Goal: Contribute content: Add original content to the website for others to see

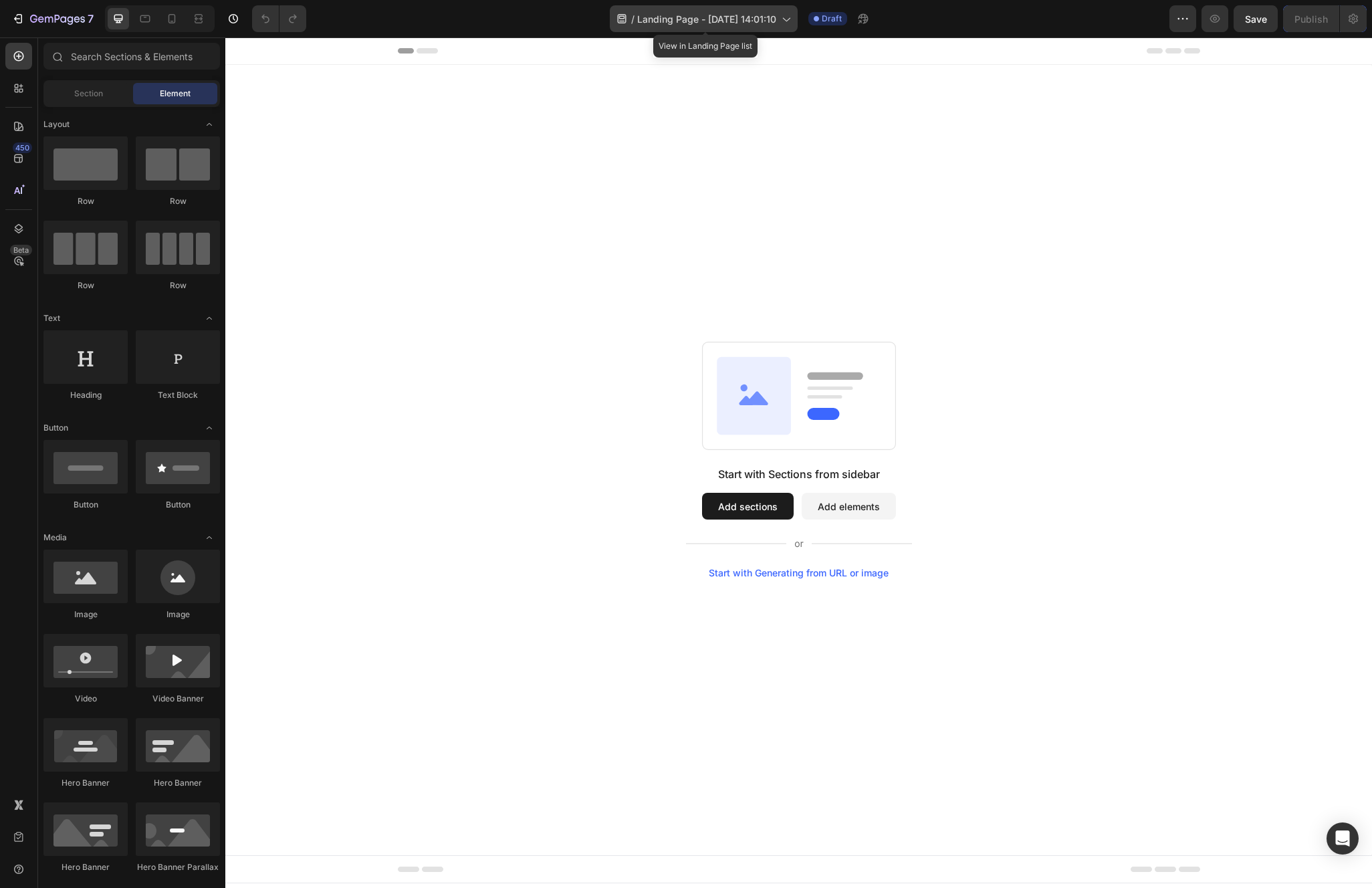
click at [724, 21] on span "Landing Page - [DATE] 14:01:10" at bounding box center [706, 19] width 139 height 14
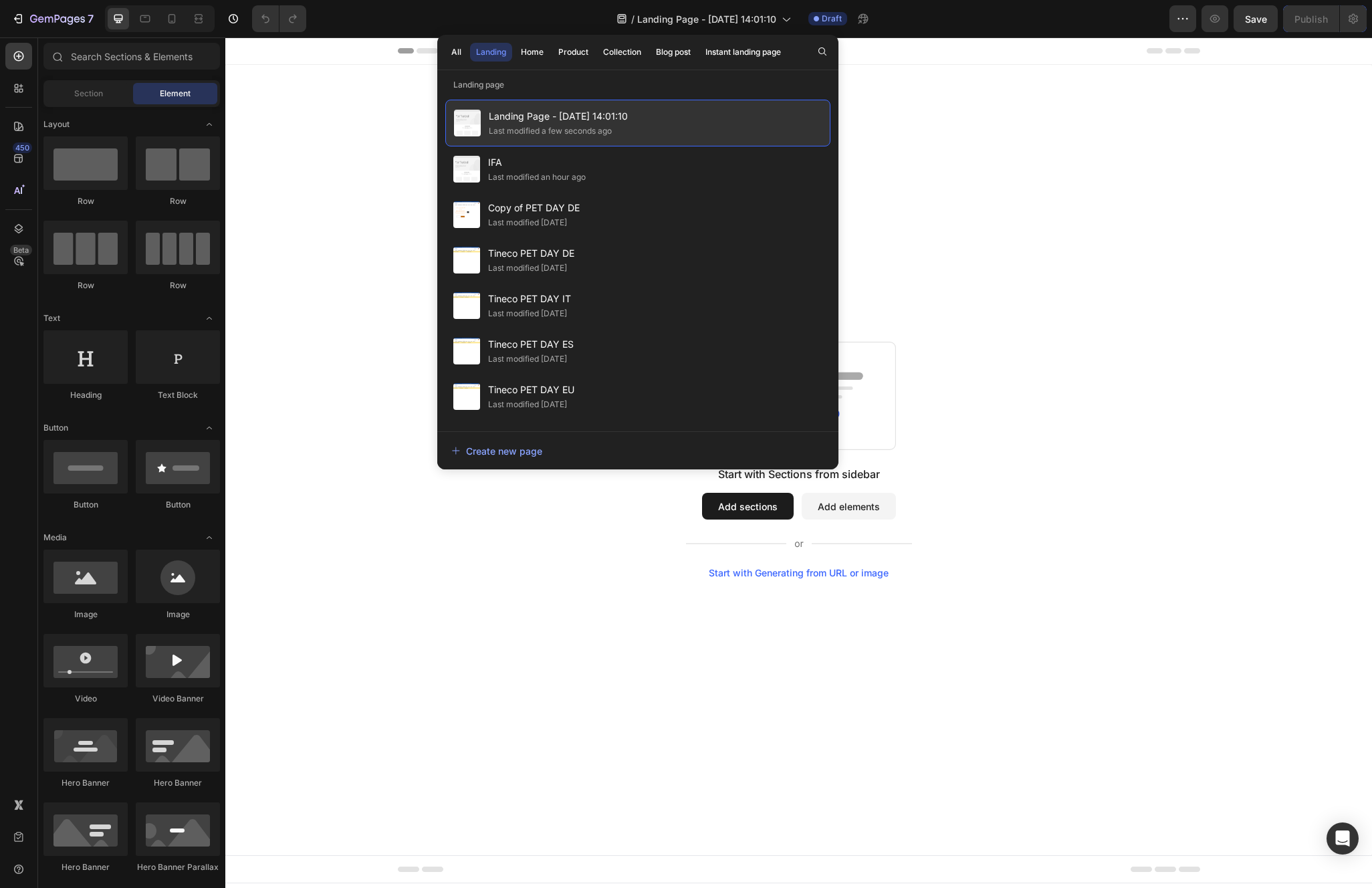
click at [631, 112] on div "Landing Page - [DATE] 14:01:10 Last modified a few seconds ago" at bounding box center [638, 122] width 385 height 46
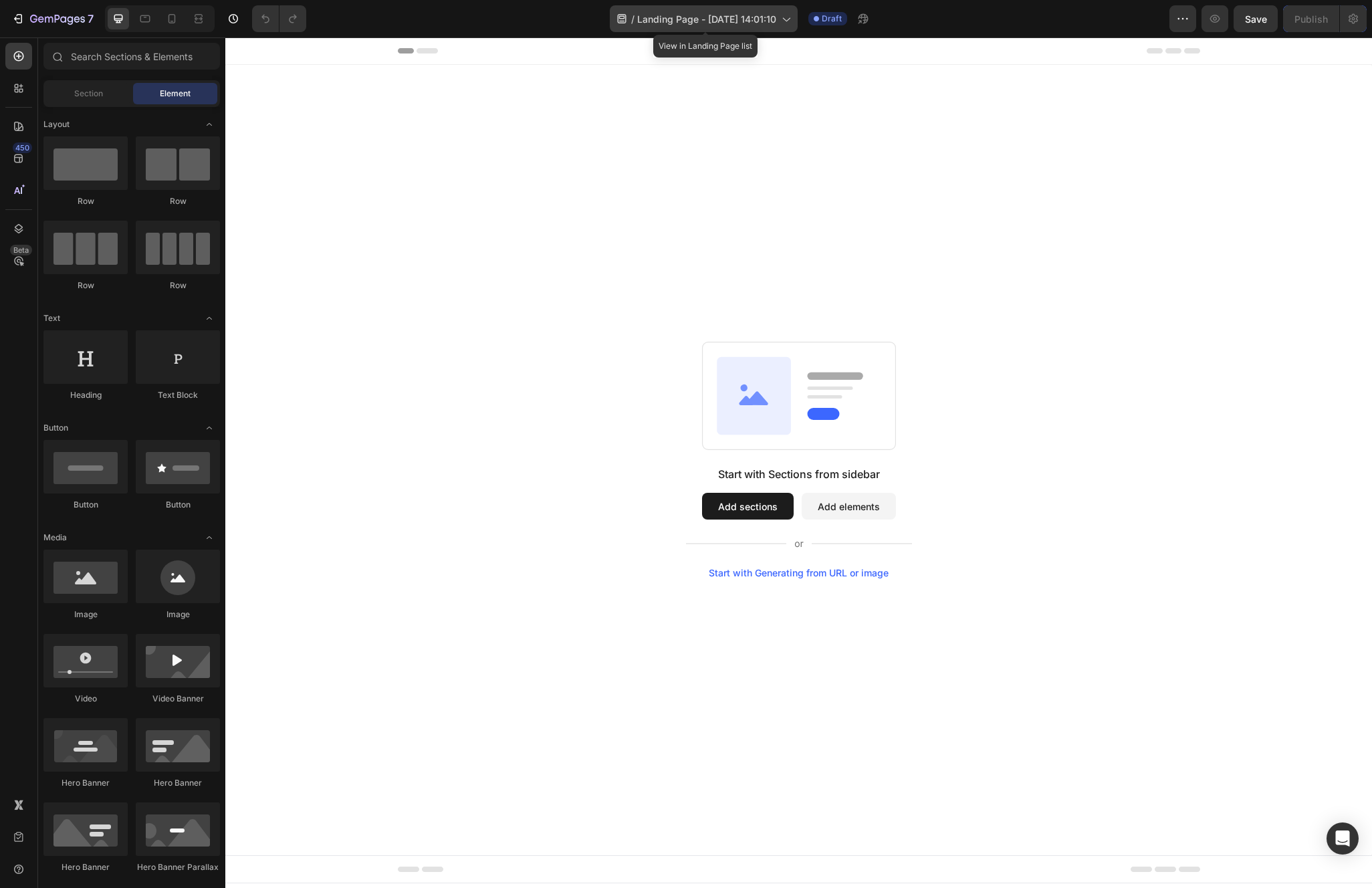
click at [716, 20] on span "Landing Page - [DATE] 14:01:10" at bounding box center [706, 19] width 139 height 14
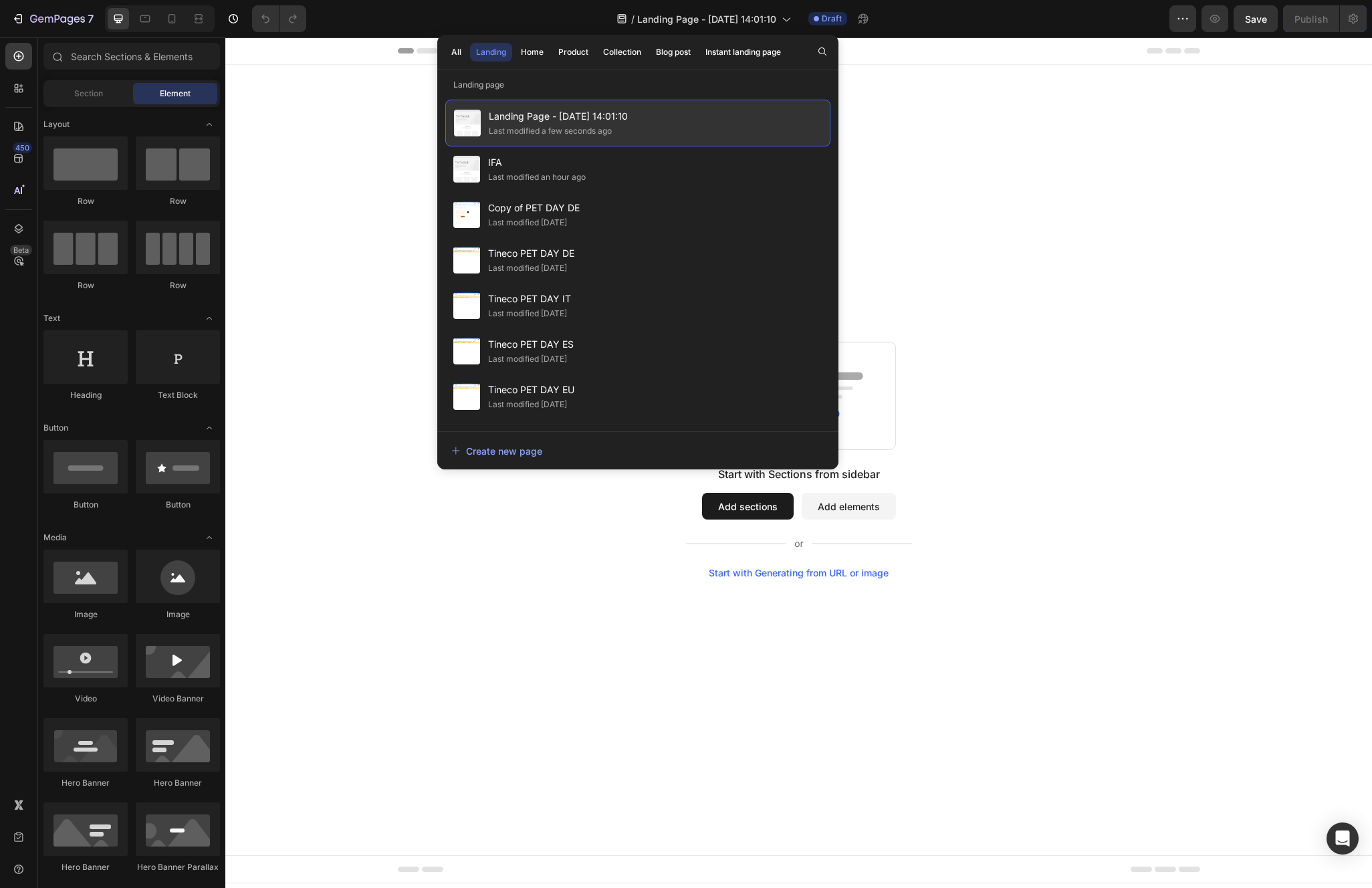
click at [586, 115] on span "Landing Page - [DATE] 14:01:10" at bounding box center [557, 116] width 139 height 16
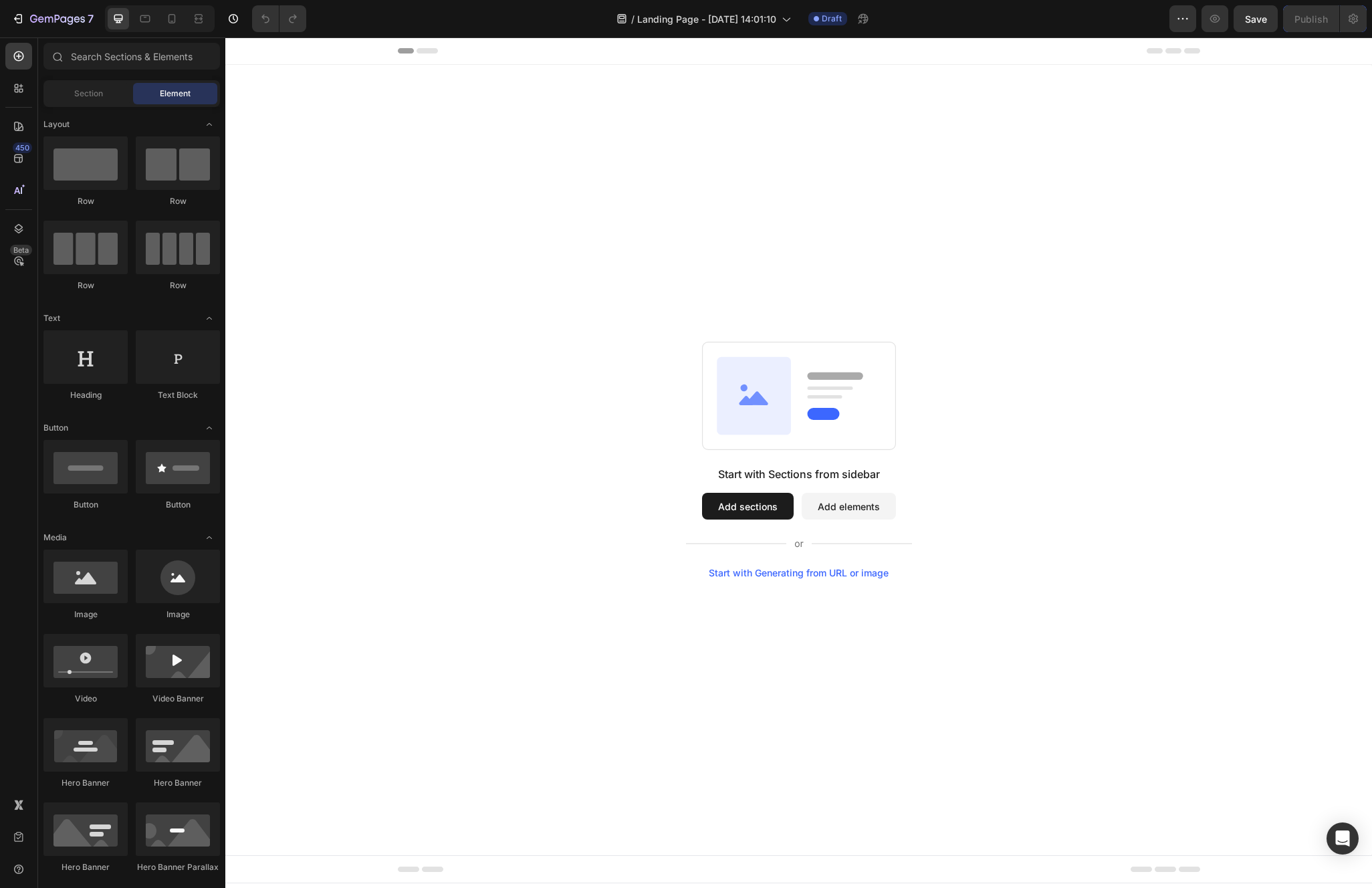
click at [586, 115] on span "Landing Page - [DATE] 14:01:10" at bounding box center [557, 116] width 139 height 16
click at [755, 499] on button "Add sections" at bounding box center [747, 506] width 92 height 27
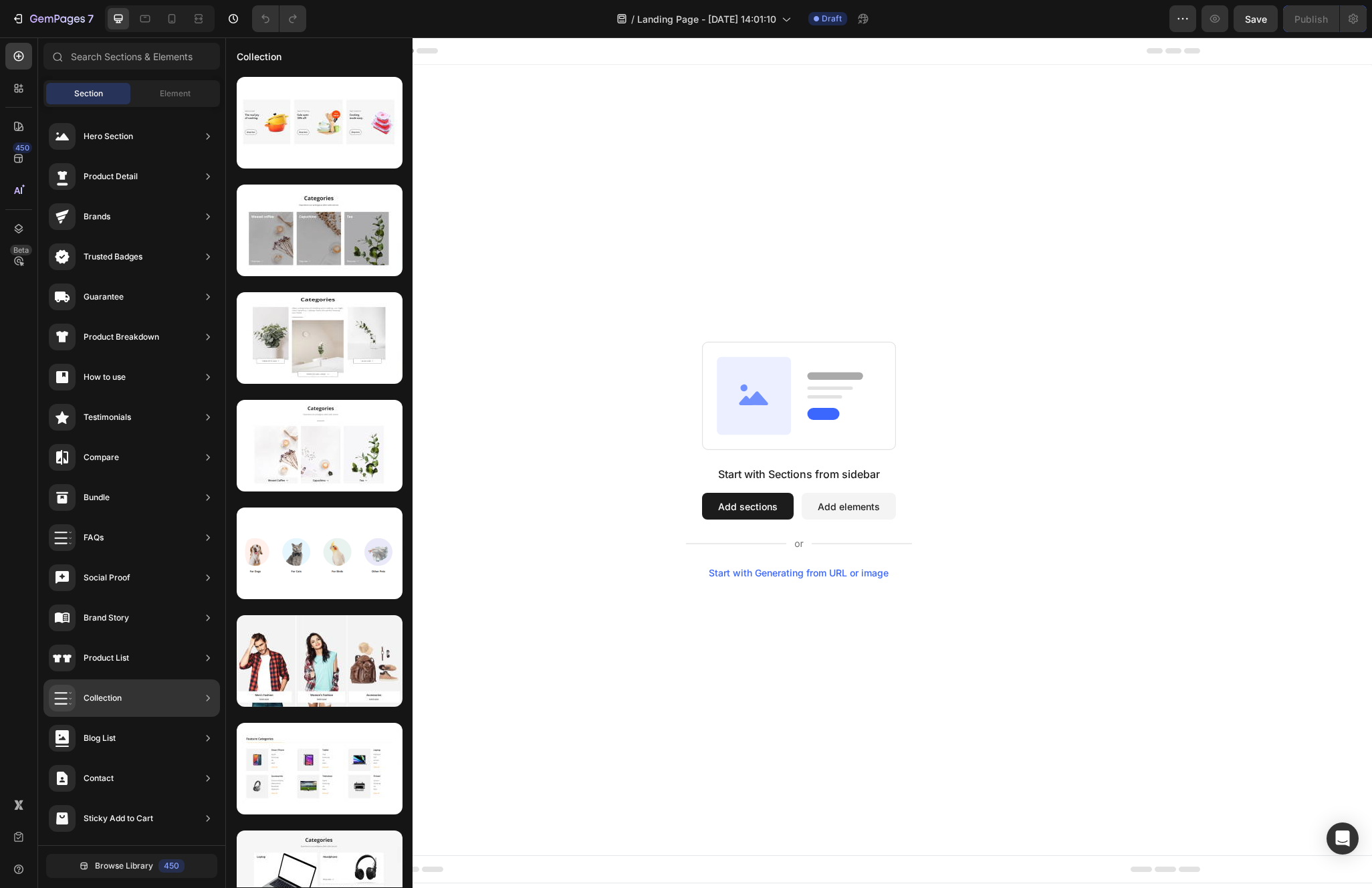
scroll to position [38, 0]
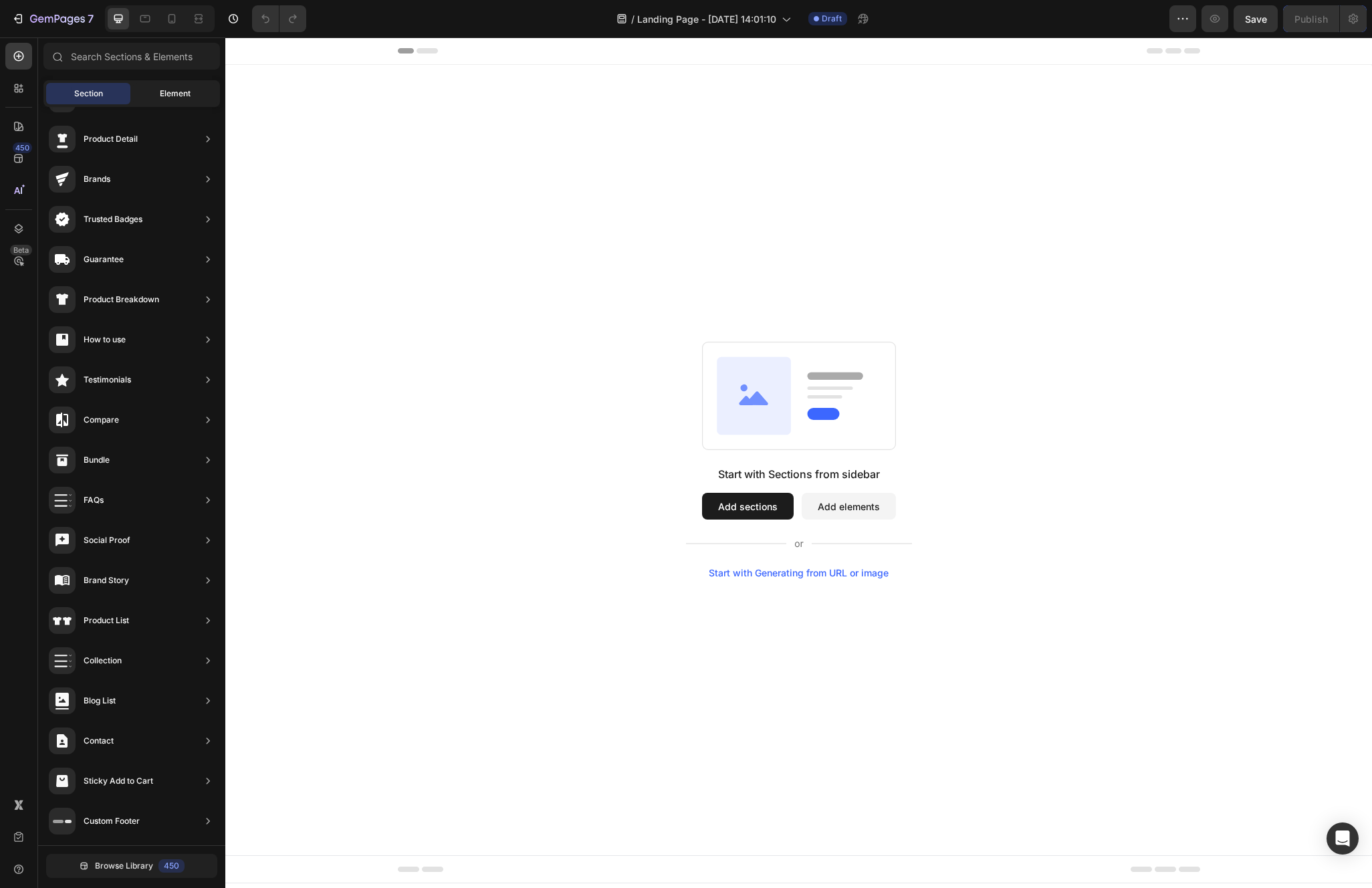
click at [172, 94] on span "Element" at bounding box center [175, 94] width 31 height 12
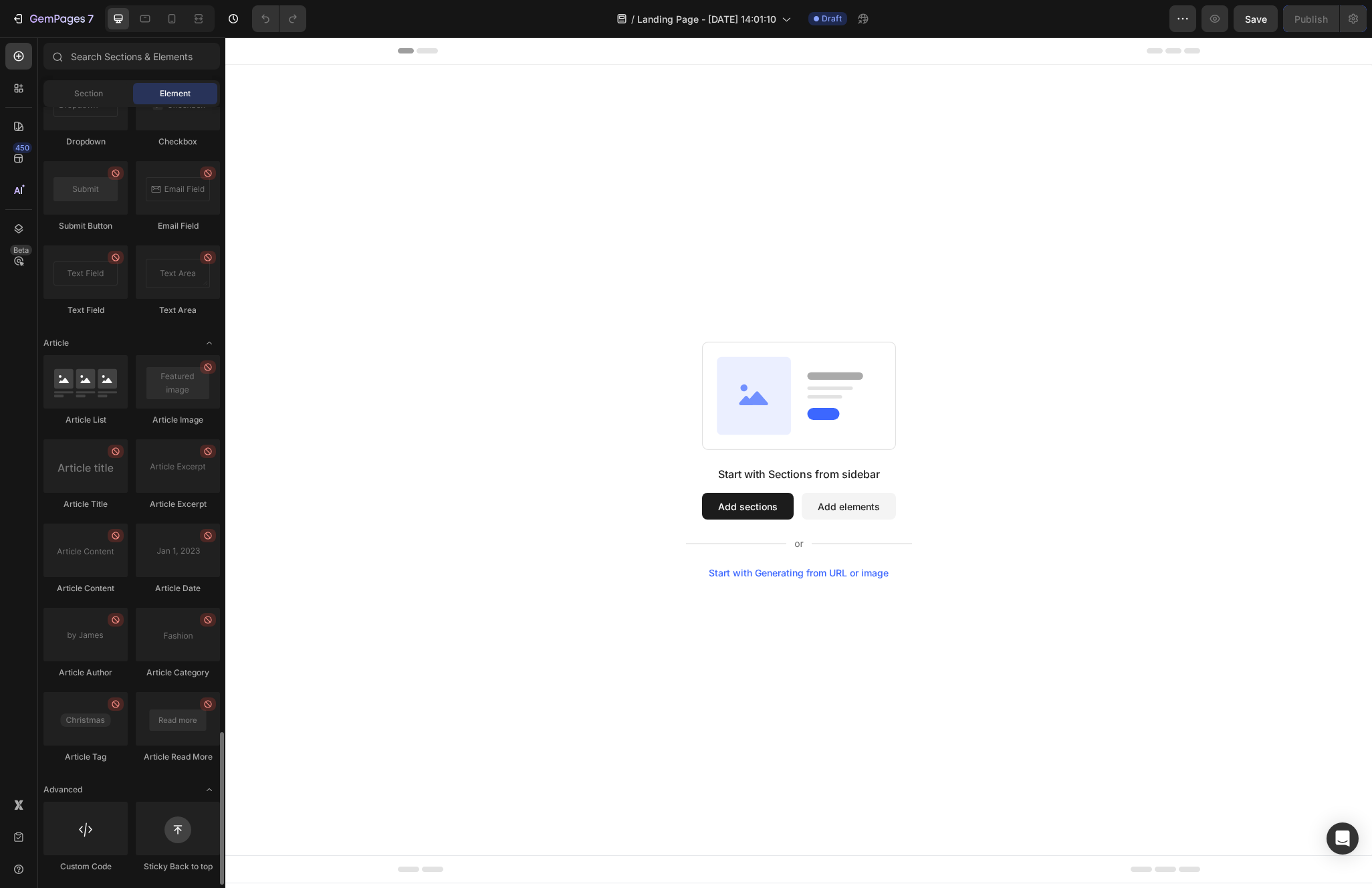
scroll to position [3183, 0]
click at [87, 818] on div at bounding box center [86, 829] width 84 height 53
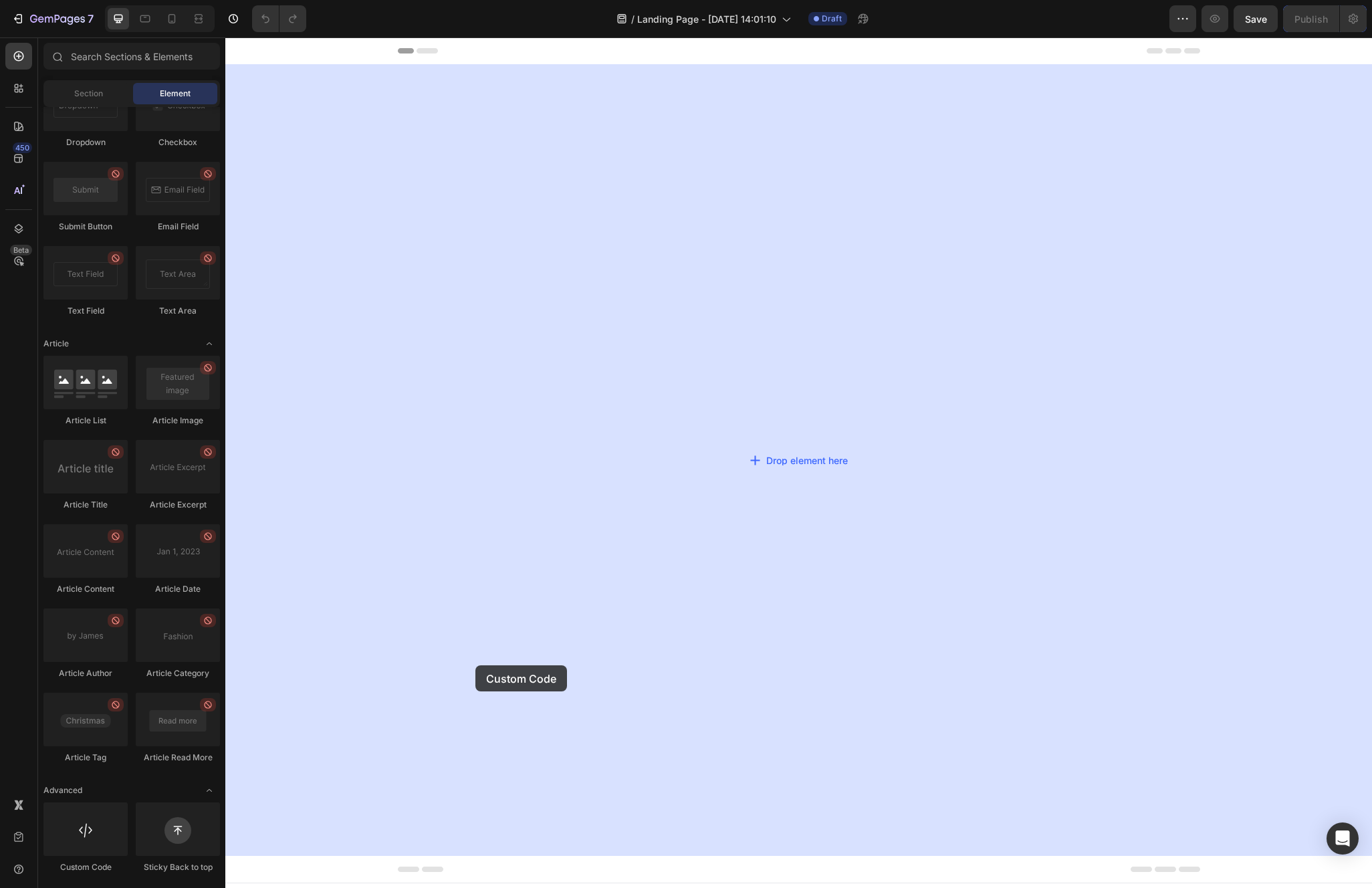
drag, startPoint x: 324, startPoint y: 879, endPoint x: 475, endPoint y: 665, distance: 261.9
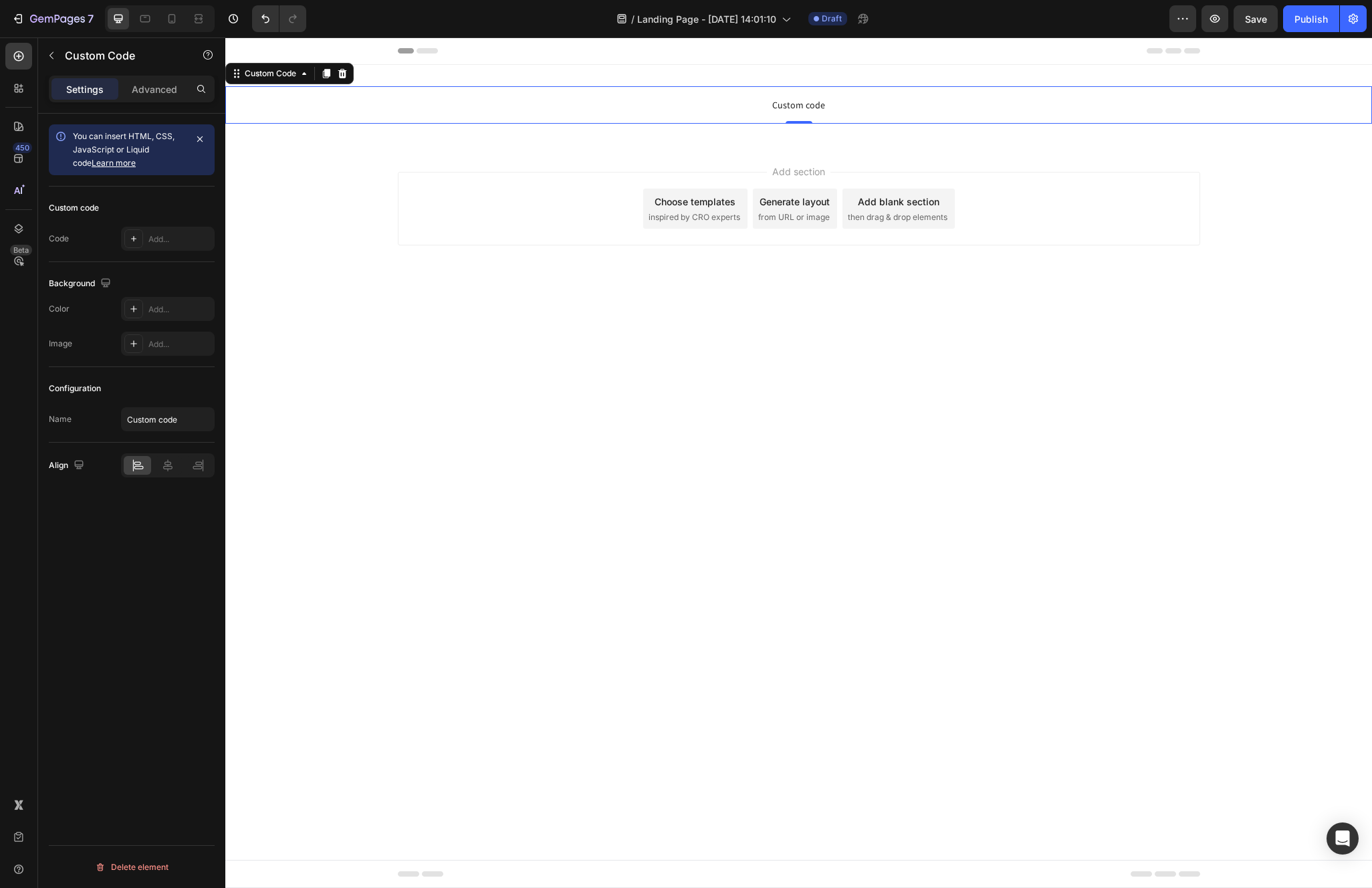
click at [817, 105] on span "Custom code" at bounding box center [798, 105] width 1146 height 16
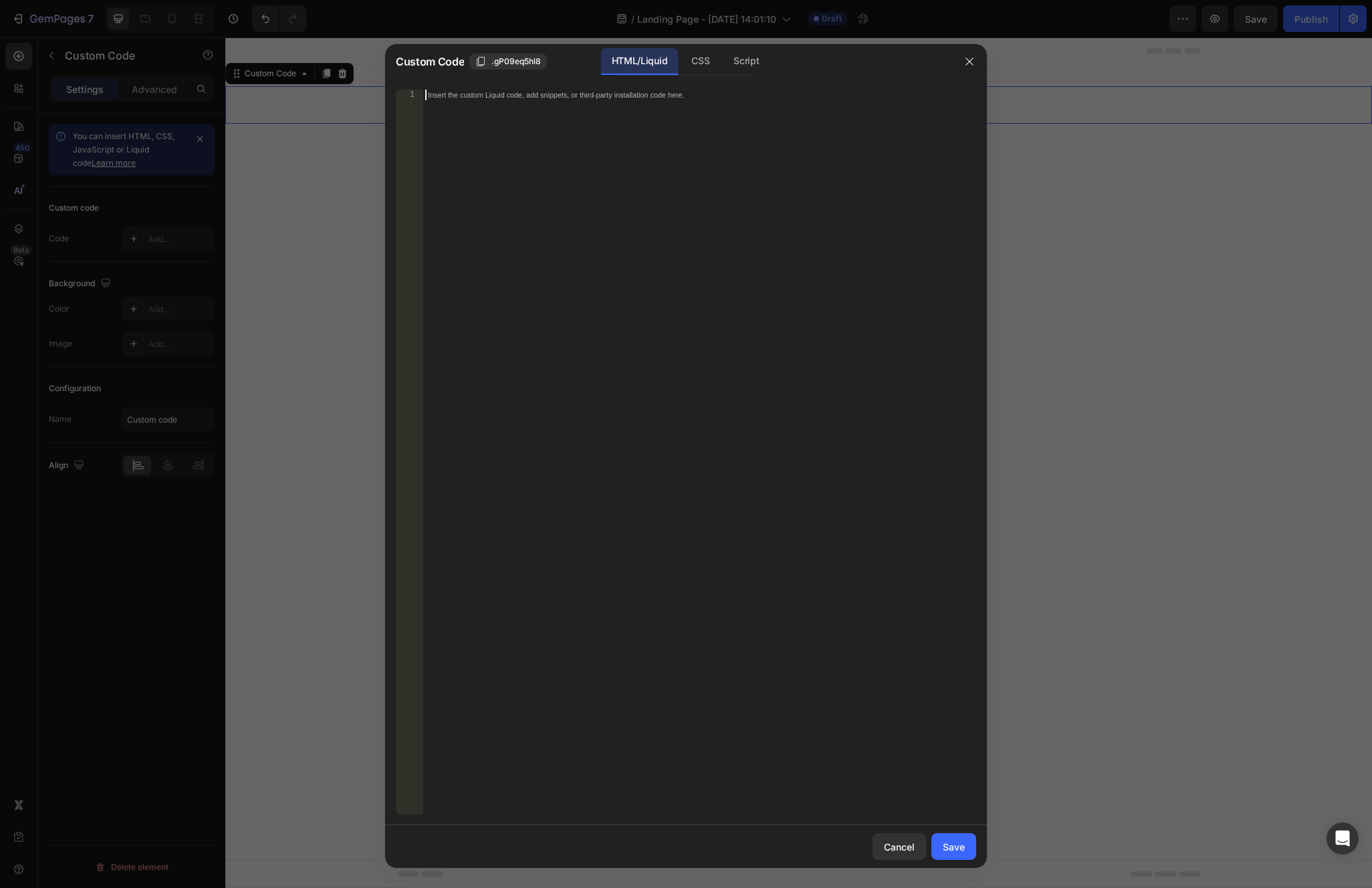
click at [749, 129] on div "Insert the custom Liquid code, add snippets, or third-party installation code h…" at bounding box center [699, 462] width 554 height 746
paste textarea "<iframe src="[URL][DOMAIN_NAME]" width="100%" height="100%" frameborder="0" scr…"
type textarea "<iframe src="[URL][DOMAIN_NAME]" width="100%" height="100%" frameborder="0" scr…"
click at [956, 845] on div "Save" at bounding box center [953, 847] width 22 height 14
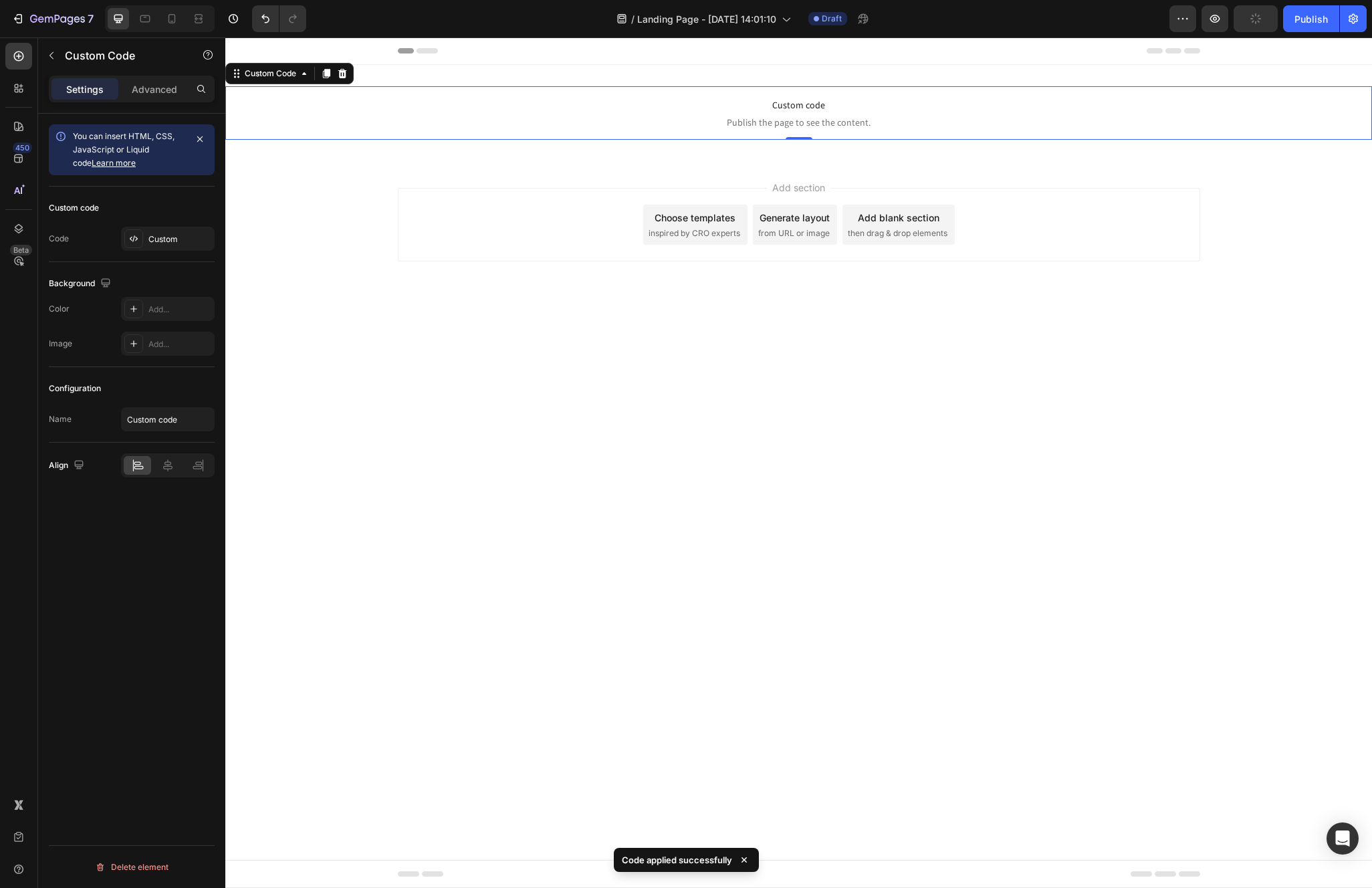
click at [922, 437] on body "Header Custom code Publish the page to see the content. Custom Code 0 Section 1…" at bounding box center [798, 463] width 1146 height 850
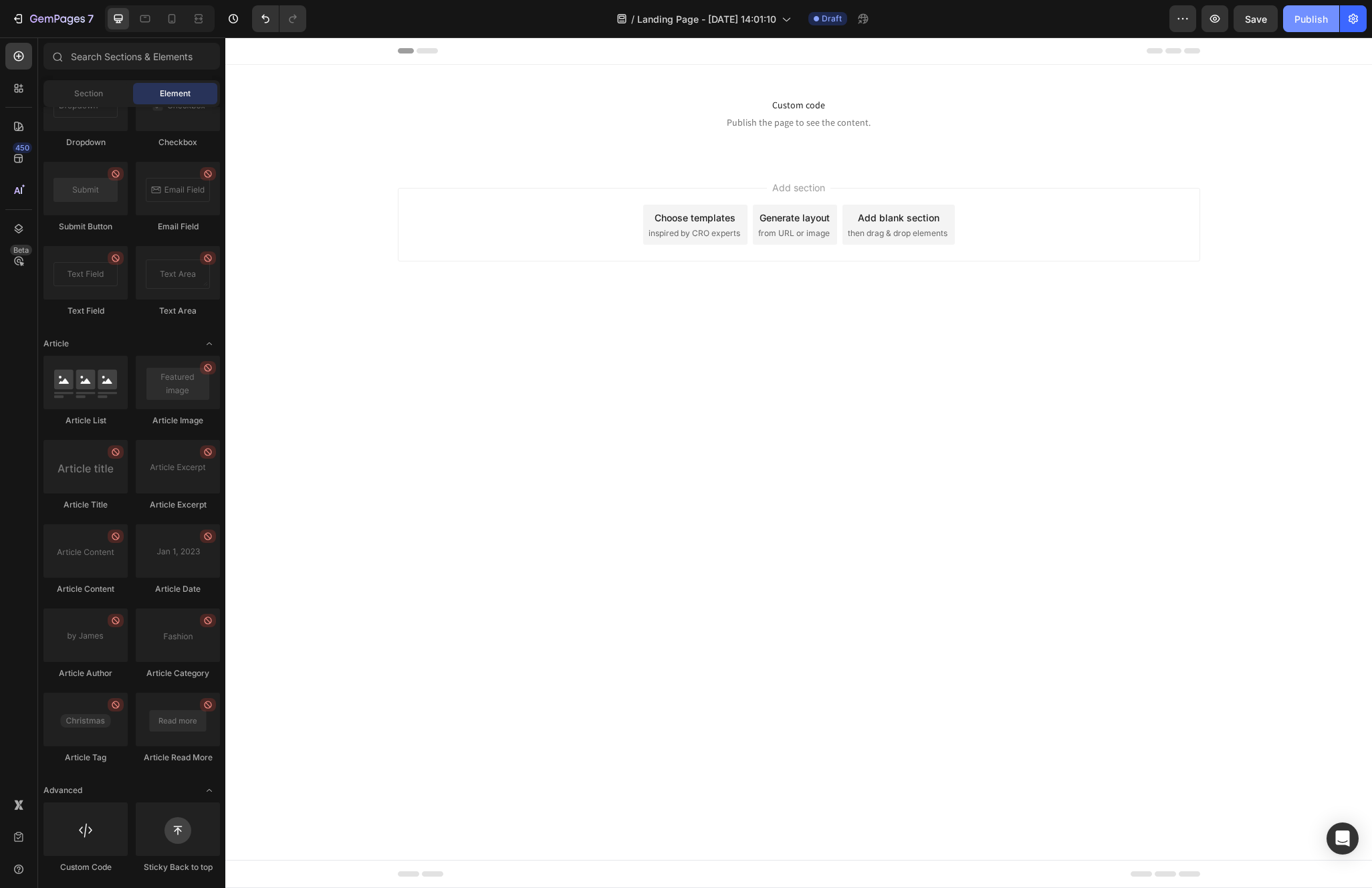
click at [1312, 16] on div "Publish" at bounding box center [1311, 19] width 33 height 14
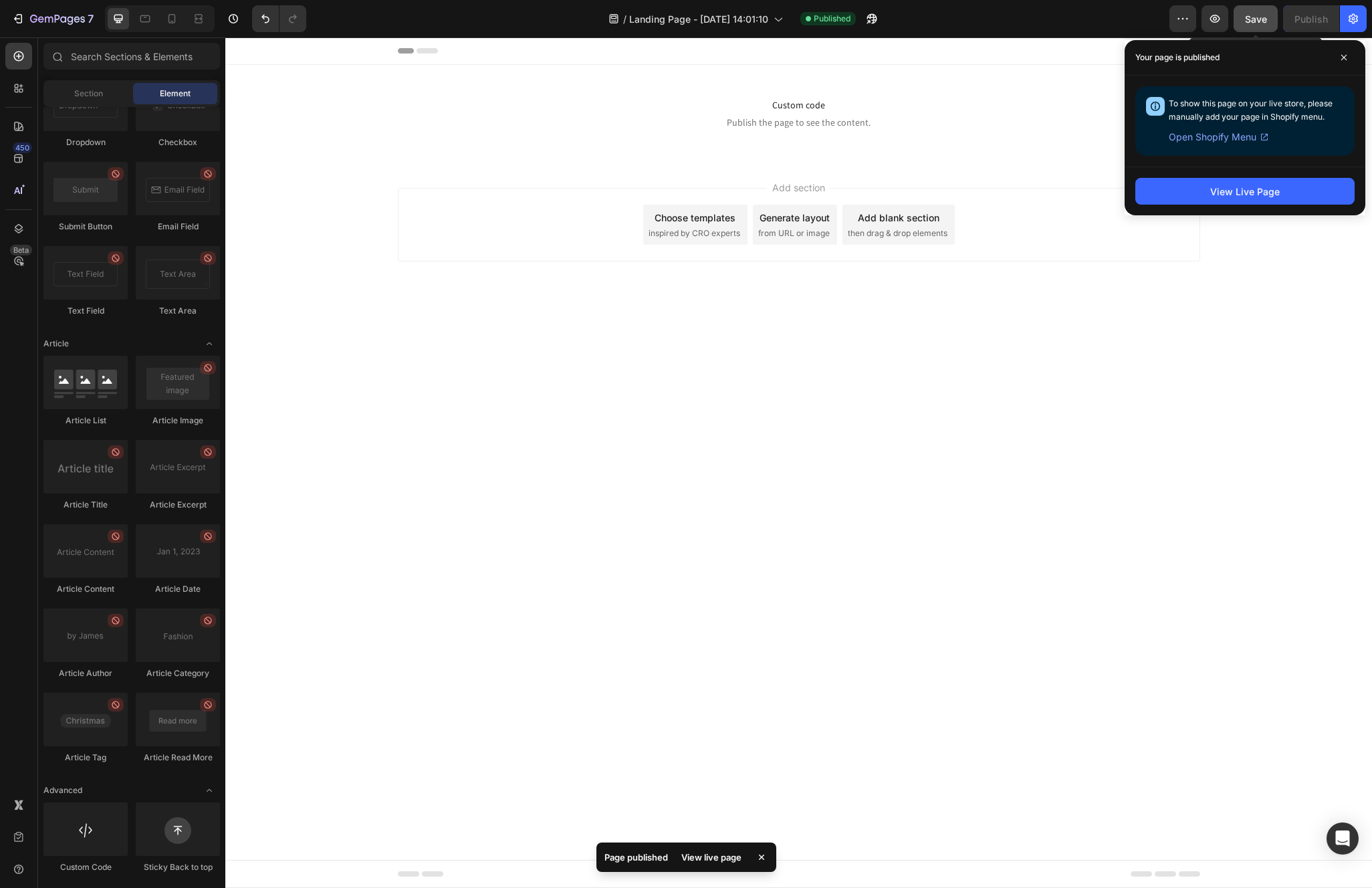
click at [1247, 27] on button "Save" at bounding box center [1255, 18] width 44 height 27
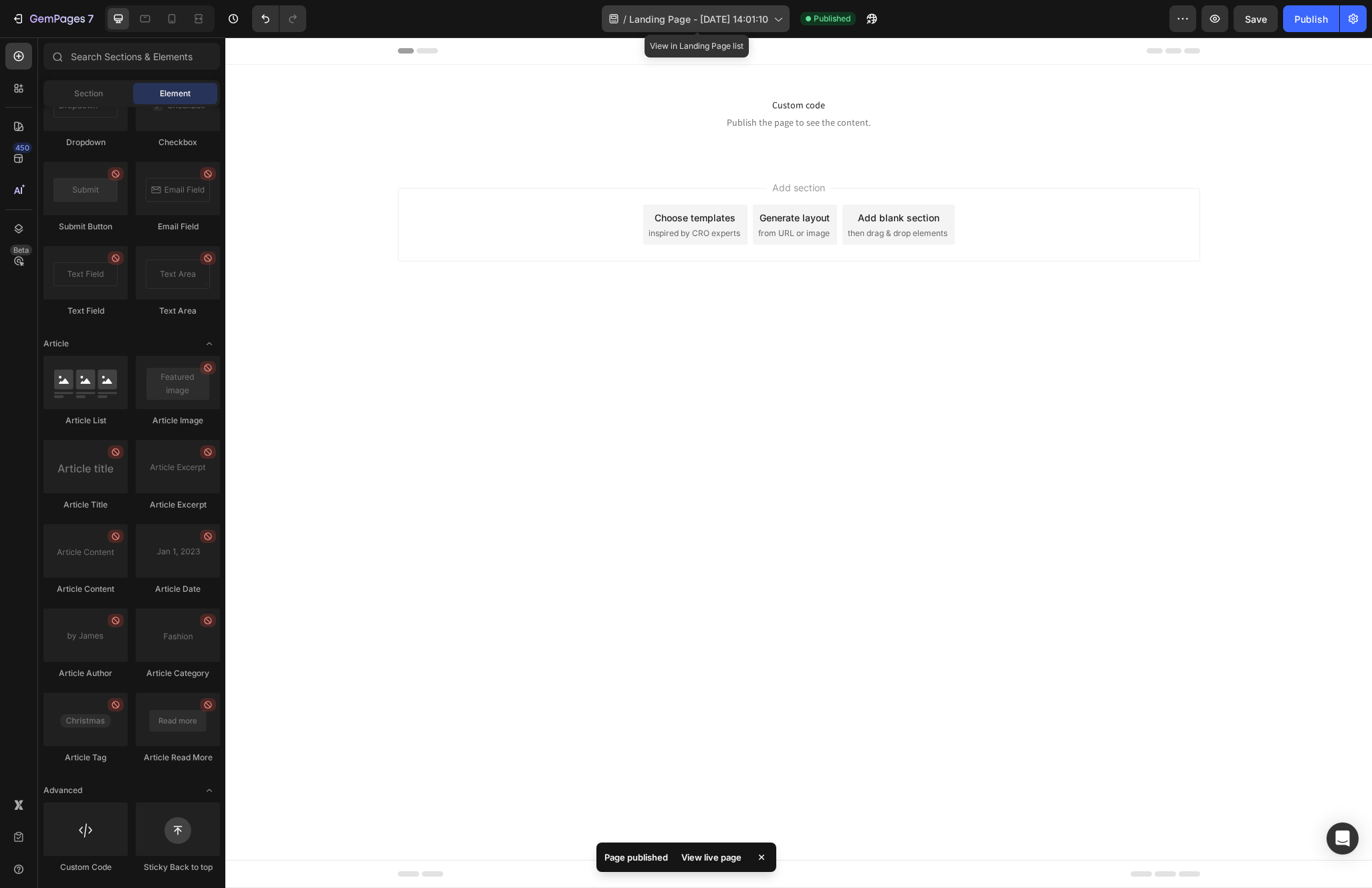
click at [765, 17] on span "Landing Page - [DATE] 14:01:10" at bounding box center [698, 19] width 139 height 14
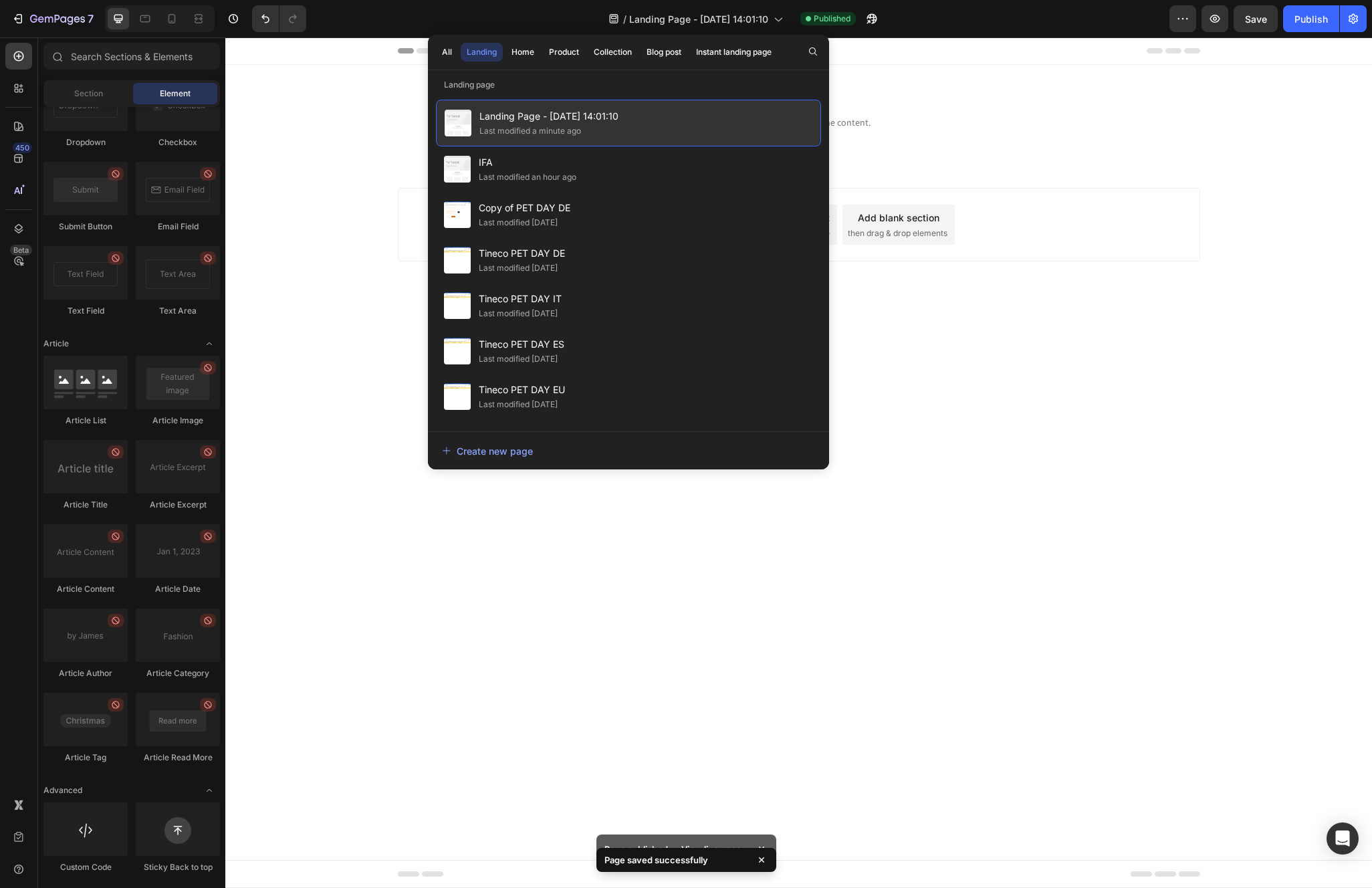
click at [539, 115] on span "Landing Page - [DATE] 14:01:10" at bounding box center [549, 116] width 139 height 16
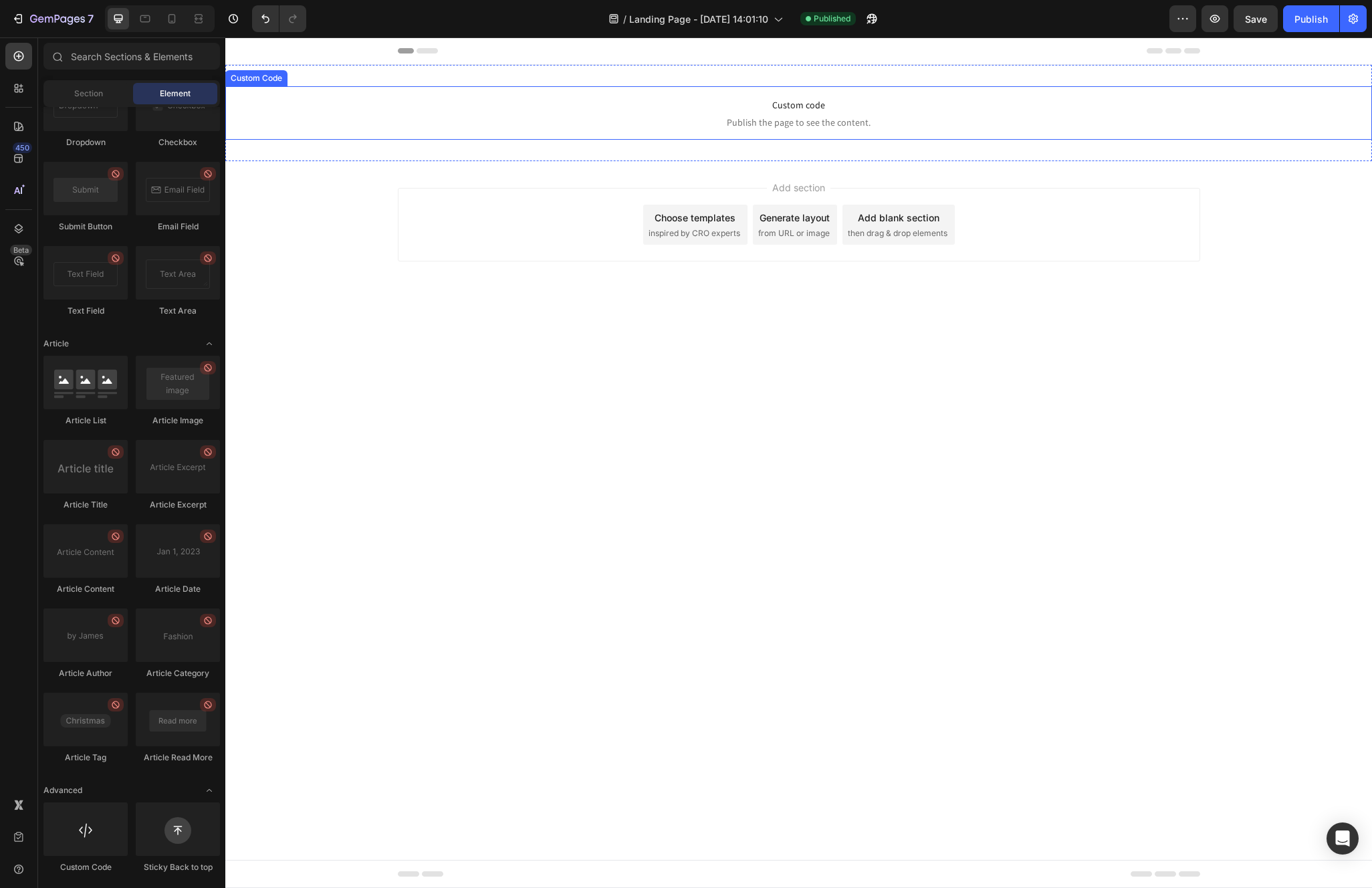
click at [653, 139] on p "Custom code Publish the page to see the content." at bounding box center [798, 113] width 1146 height 53
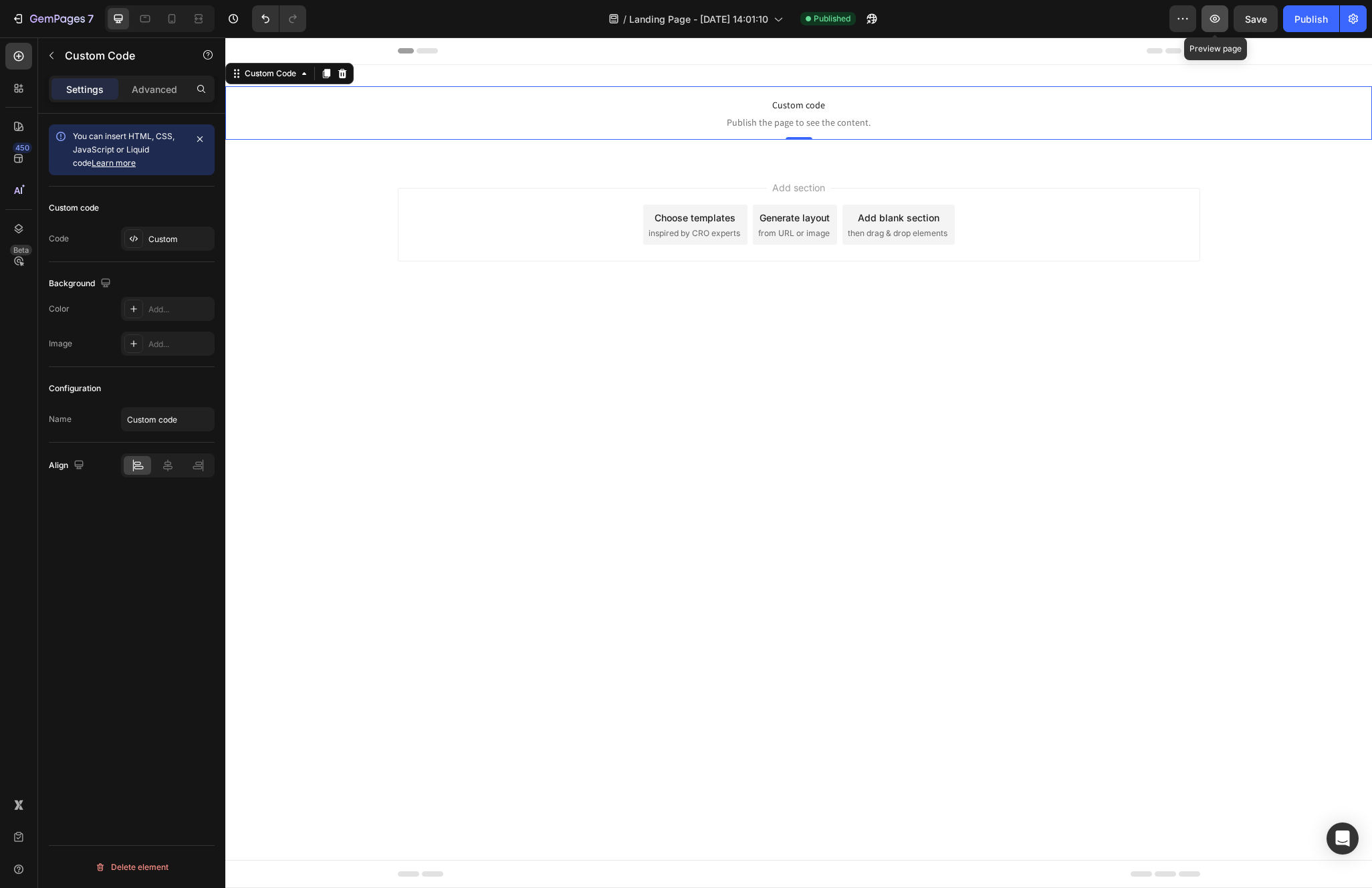
click at [1211, 24] on icon "button" at bounding box center [1214, 18] width 13 height 13
click at [850, 111] on span "Custom code" at bounding box center [798, 105] width 1146 height 16
click at [792, 121] on span "Publish the page to see the content." at bounding box center [798, 122] width 1146 height 13
click at [773, 116] on span "Publish the page to see the content." at bounding box center [798, 122] width 1146 height 13
click at [773, 115] on span "Publish the page to see the content." at bounding box center [798, 122] width 1146 height 13
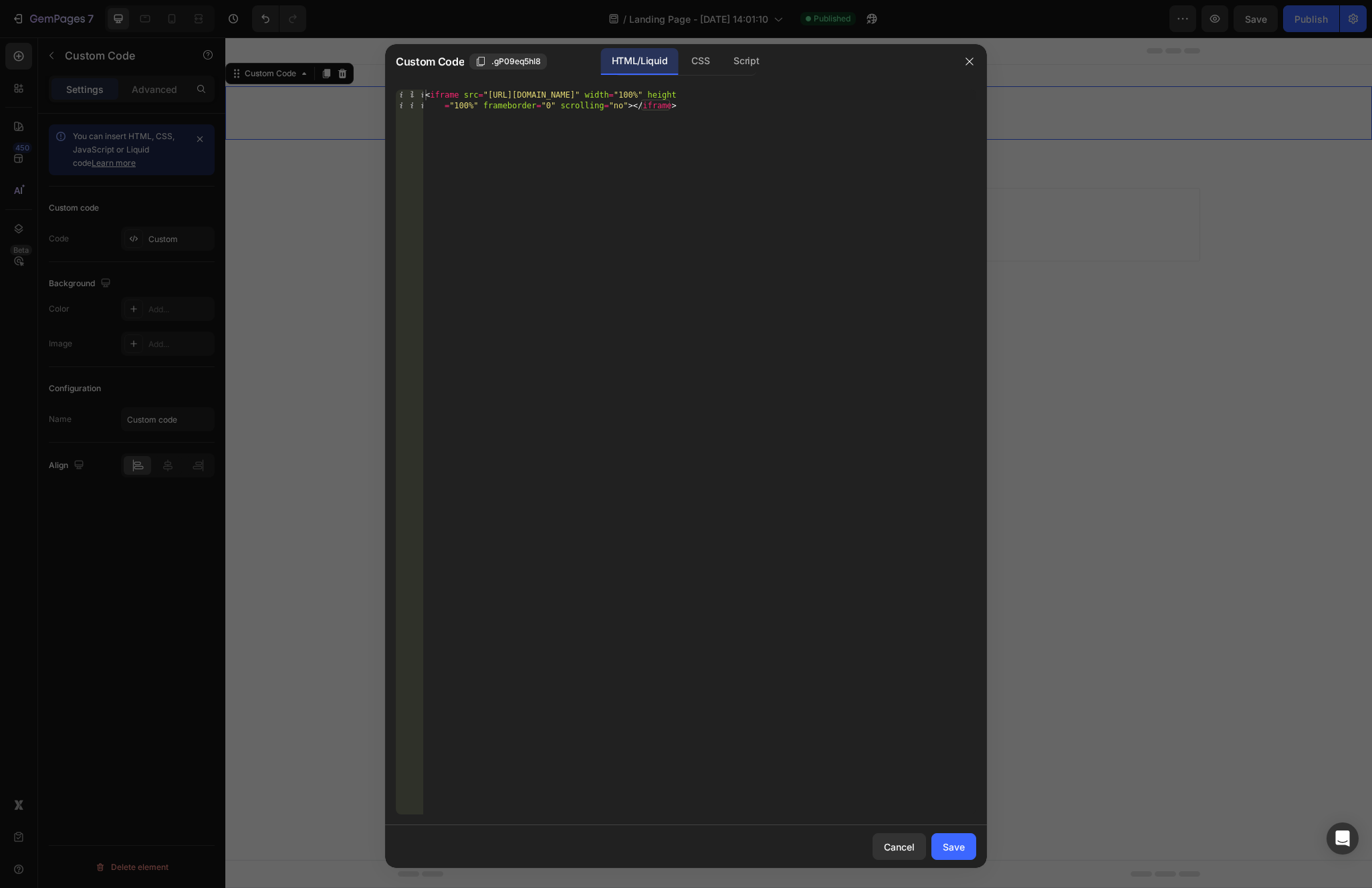
click at [463, 108] on div "< iframe src = "[URL][DOMAIN_NAME]" width = "100%" height = "100%" frameborder …" at bounding box center [699, 472] width 554 height 767
type textarea "<iframe src="[URL][DOMAIN_NAME]" width="100%" height="1200px" frameborder="0" s…"
click at [936, 840] on button "Save" at bounding box center [953, 846] width 45 height 27
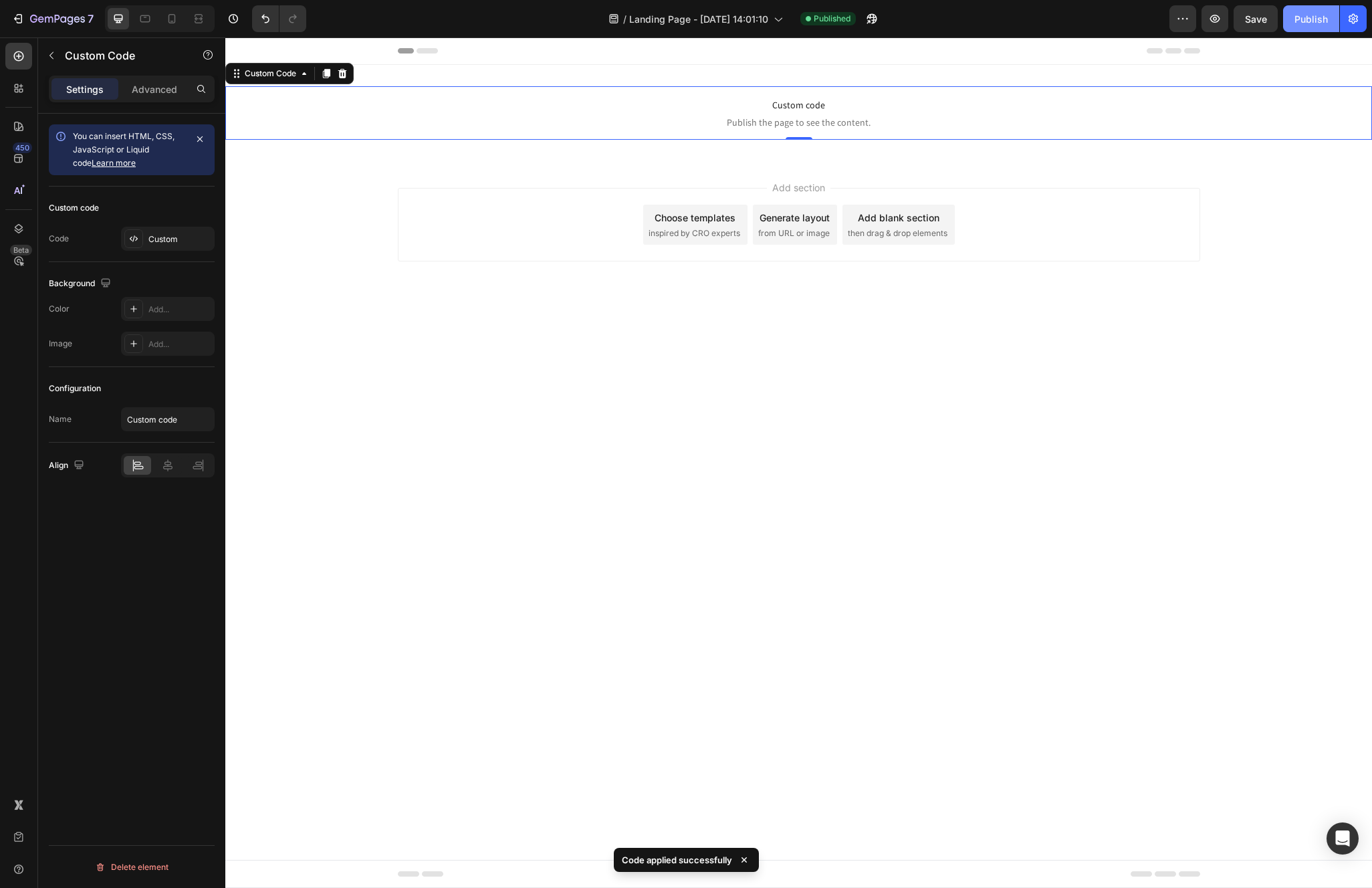
click at [1300, 18] on div "Publish" at bounding box center [1311, 19] width 33 height 14
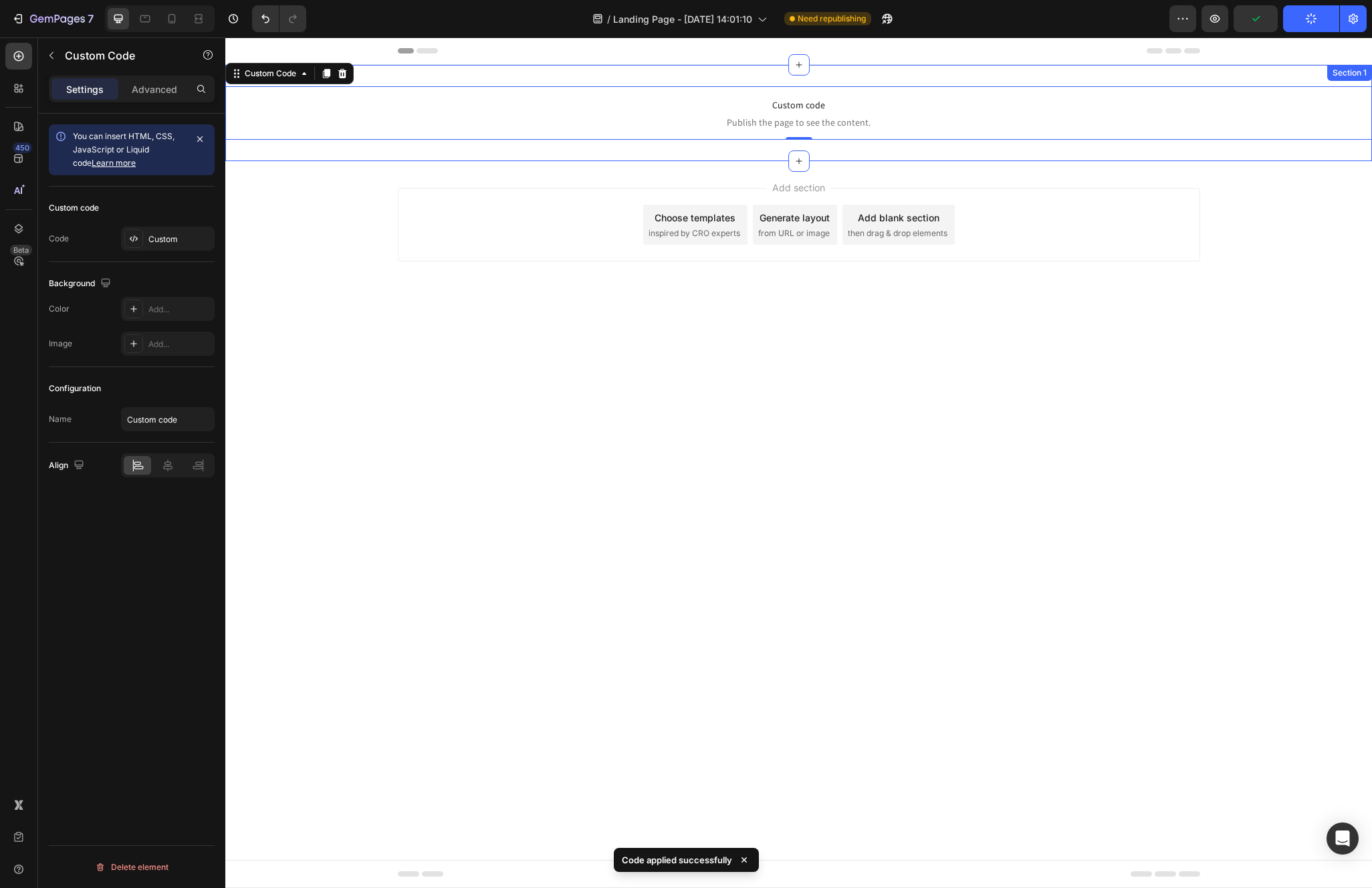
click at [1191, 155] on div "Custom code Publish the page to see the content. Custom Code 0 Section 1" at bounding box center [798, 113] width 1146 height 96
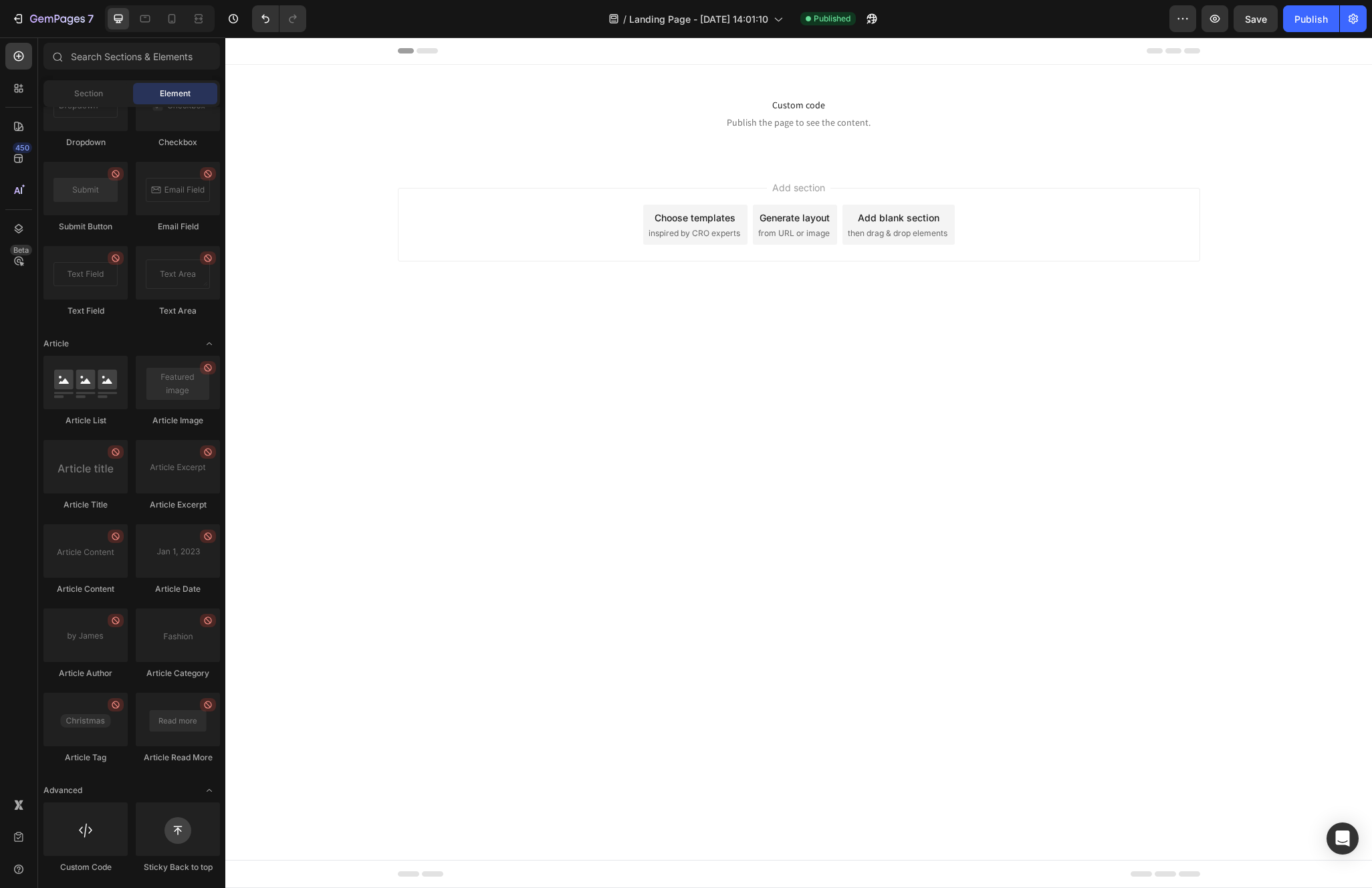
click at [539, 374] on body "Header Custom code Publish the page to see the content. Custom Code Section 1 R…" at bounding box center [798, 463] width 1146 height 850
click at [1178, 22] on icon "button" at bounding box center [1182, 18] width 13 height 13
click at [1357, 26] on button "button" at bounding box center [1353, 18] width 27 height 27
click at [1356, 24] on icon "button" at bounding box center [1353, 18] width 13 height 13
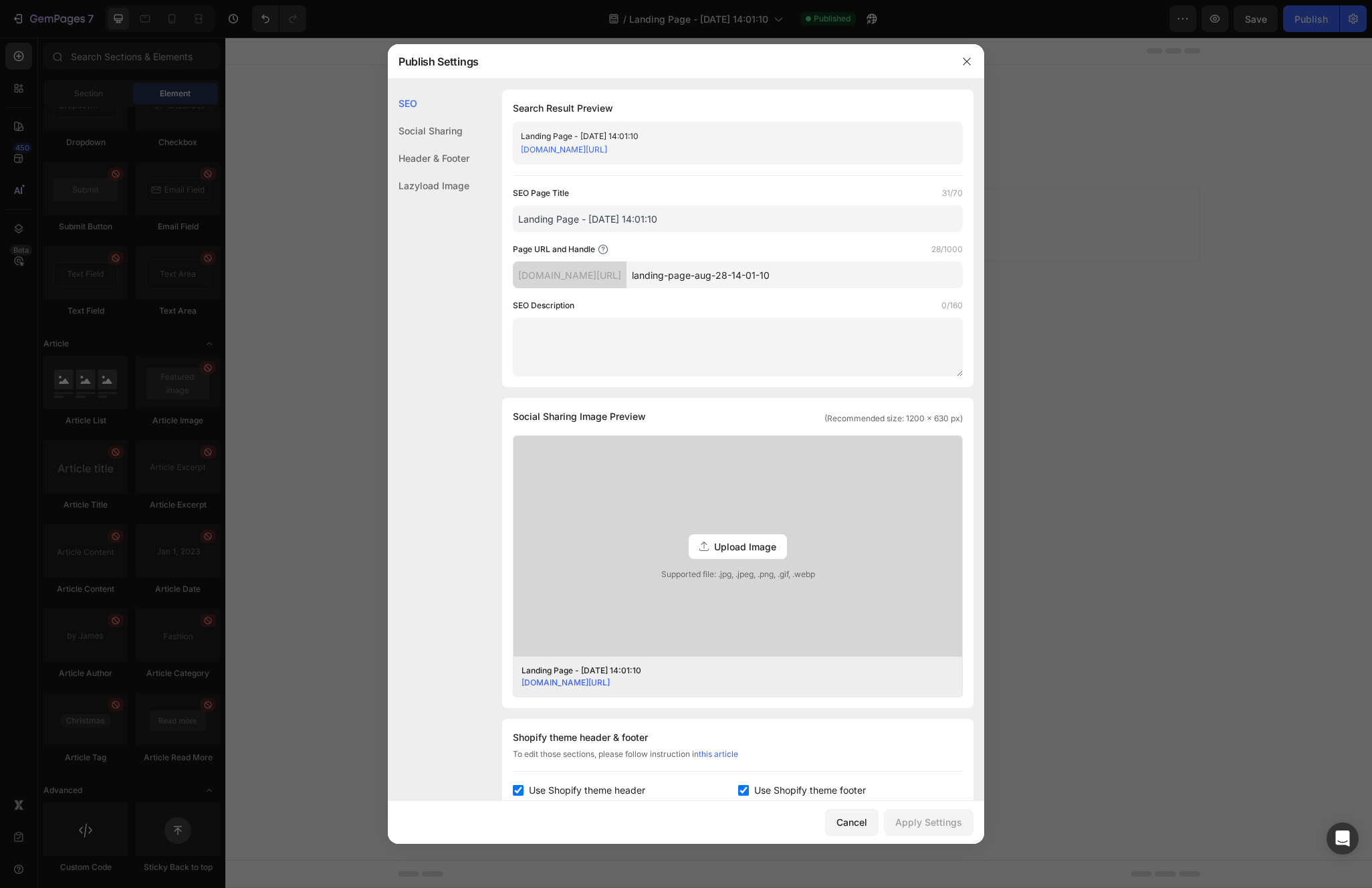
click at [591, 216] on input "Landing Page - [DATE] 14:01:10" at bounding box center [738, 219] width 450 height 27
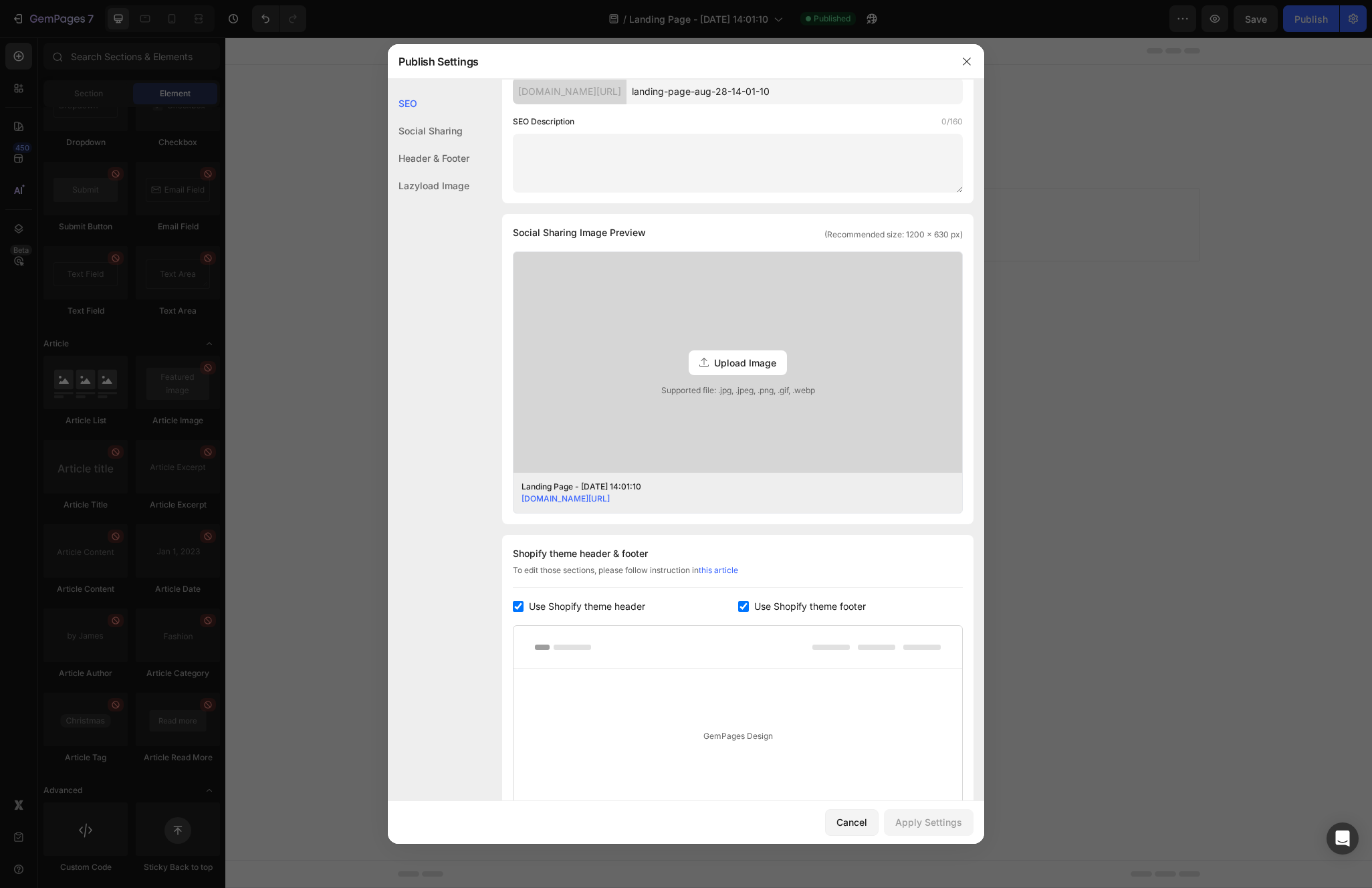
scroll to position [0, 0]
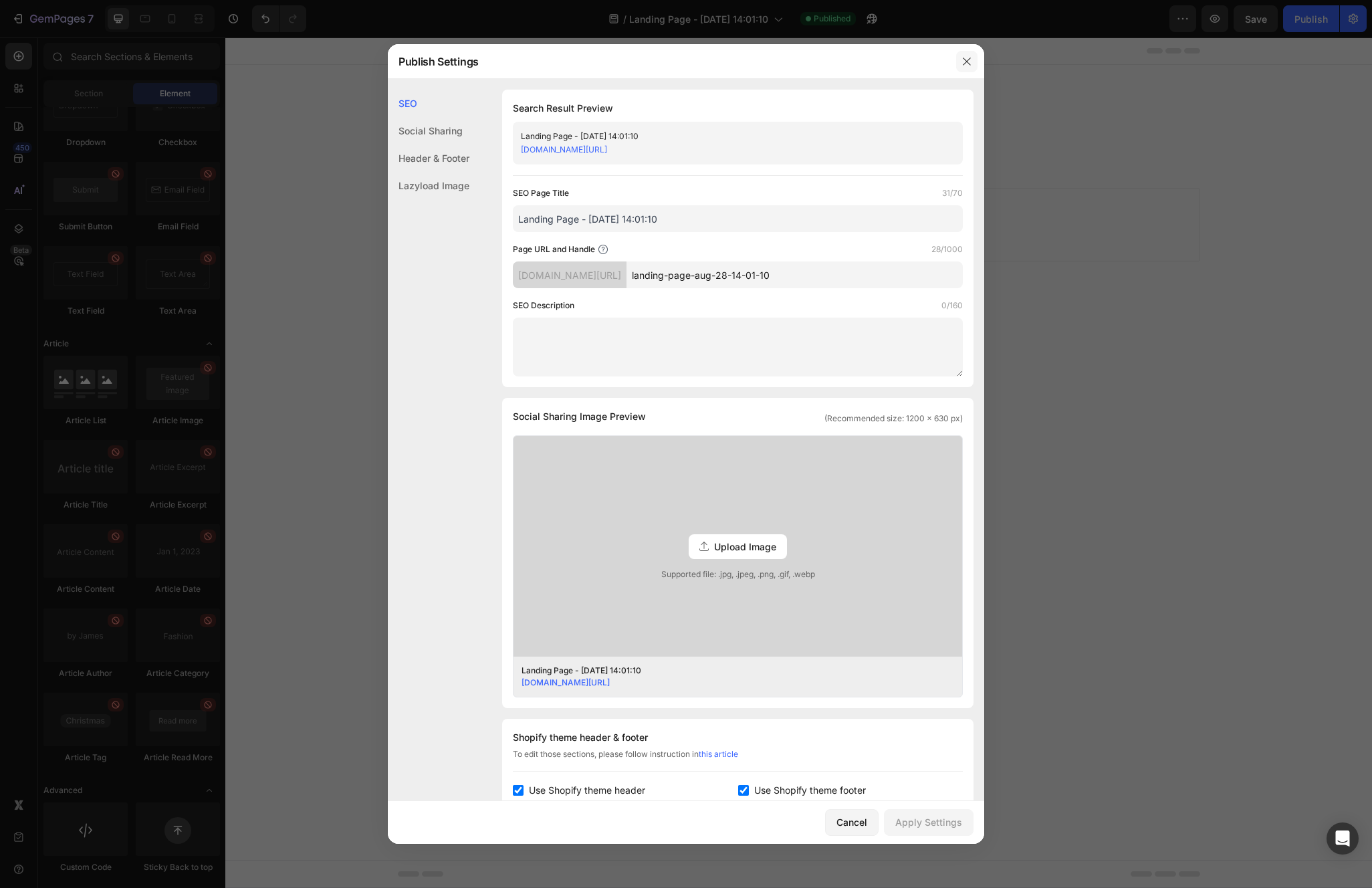
click at [967, 64] on icon "button" at bounding box center [967, 61] width 10 height 10
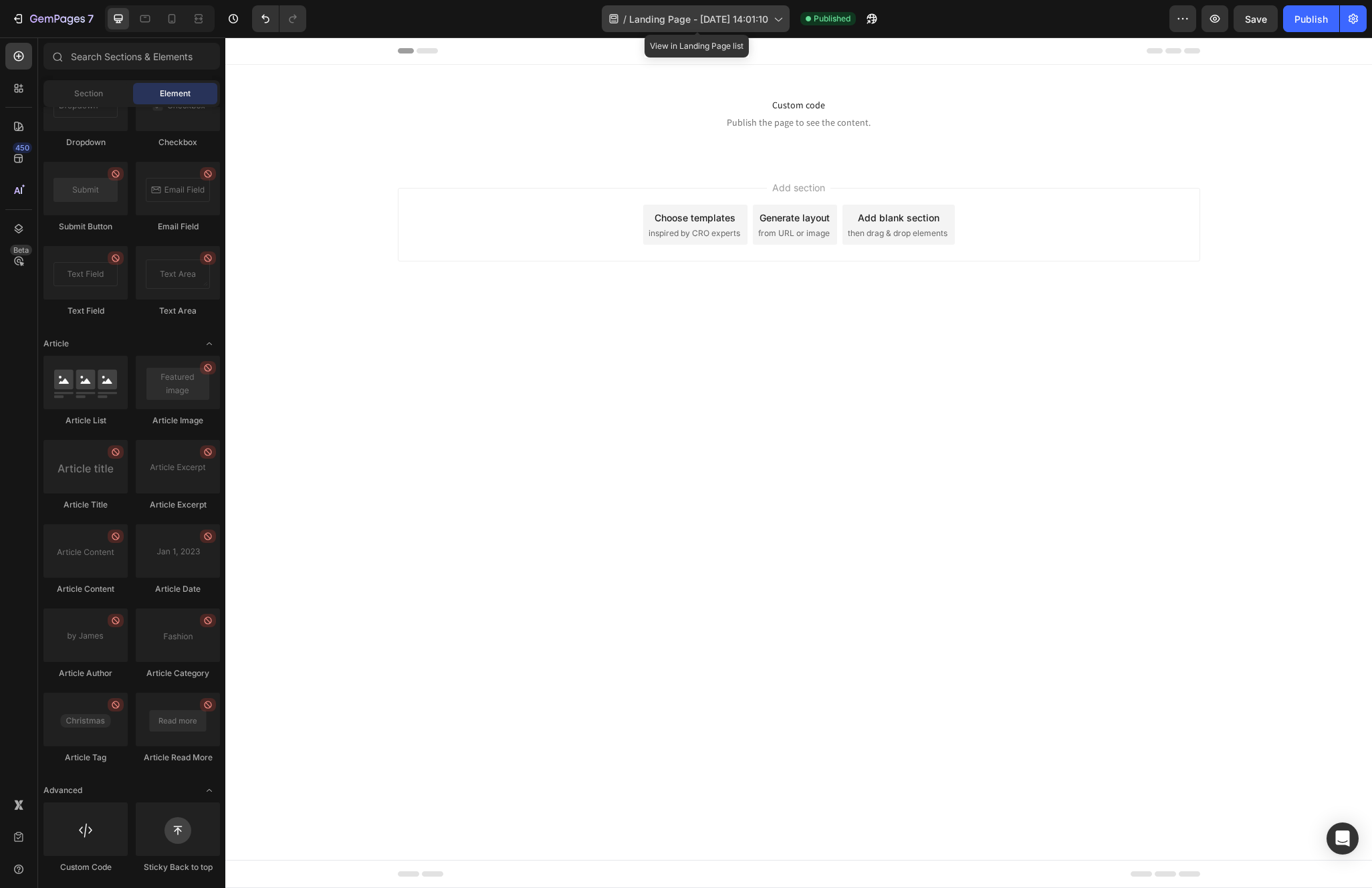
click at [715, 19] on span "Landing Page - [DATE] 14:01:10" at bounding box center [698, 19] width 139 height 14
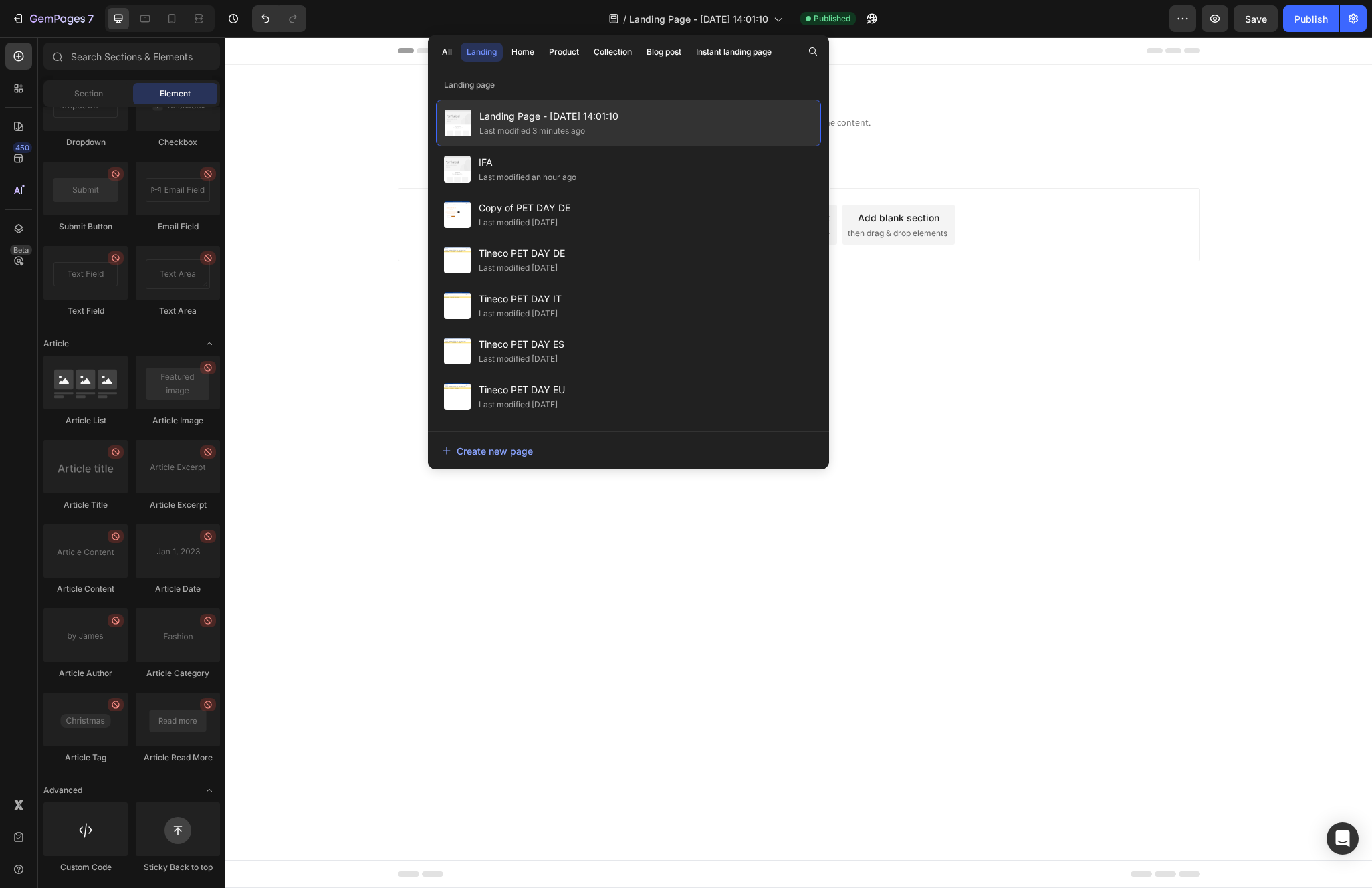
click at [548, 121] on span "Landing Page - [DATE] 14:01:10" at bounding box center [549, 116] width 139 height 16
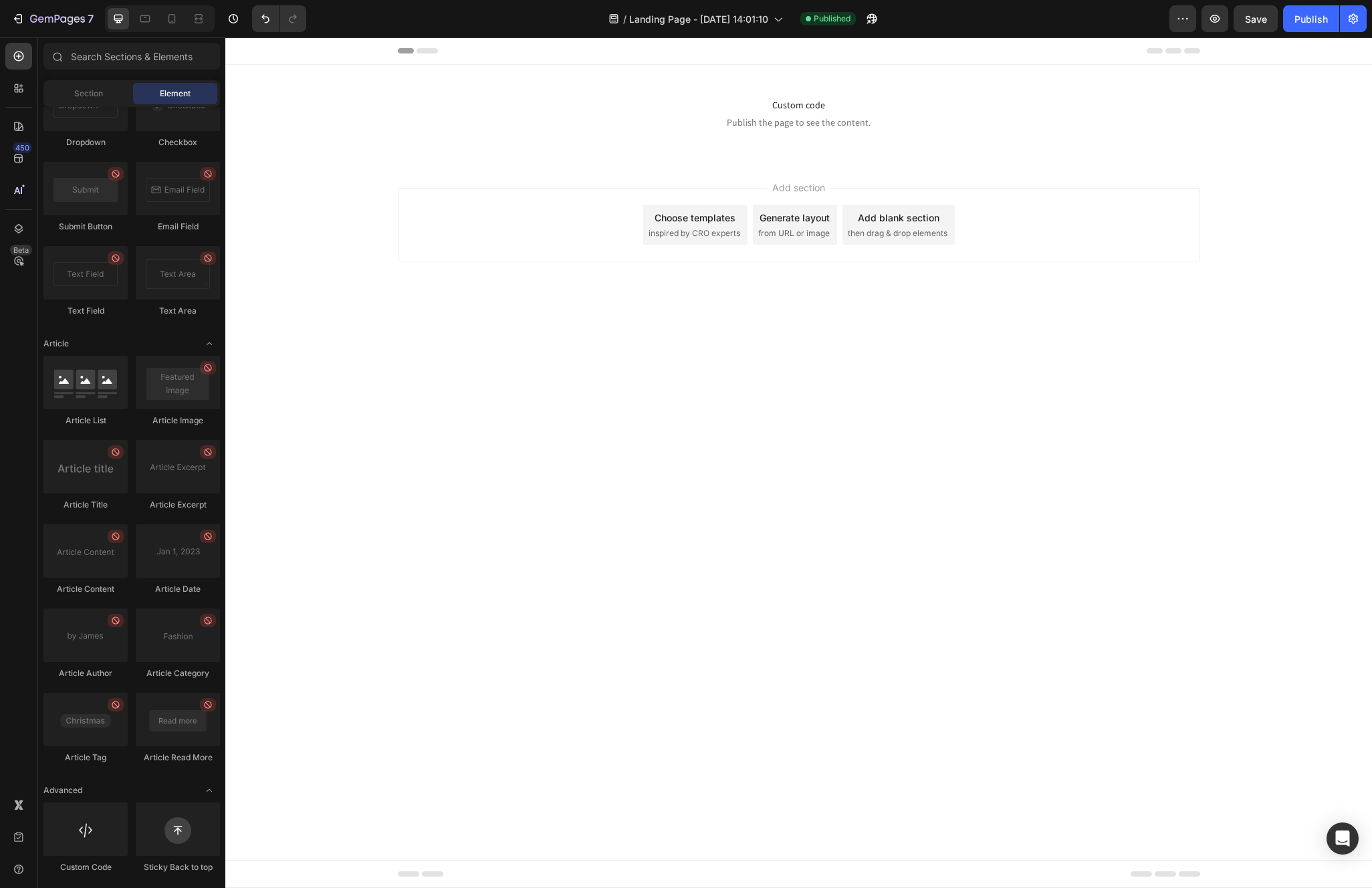
click at [548, 121] on span "Publish the page to see the content." at bounding box center [798, 122] width 1146 height 13
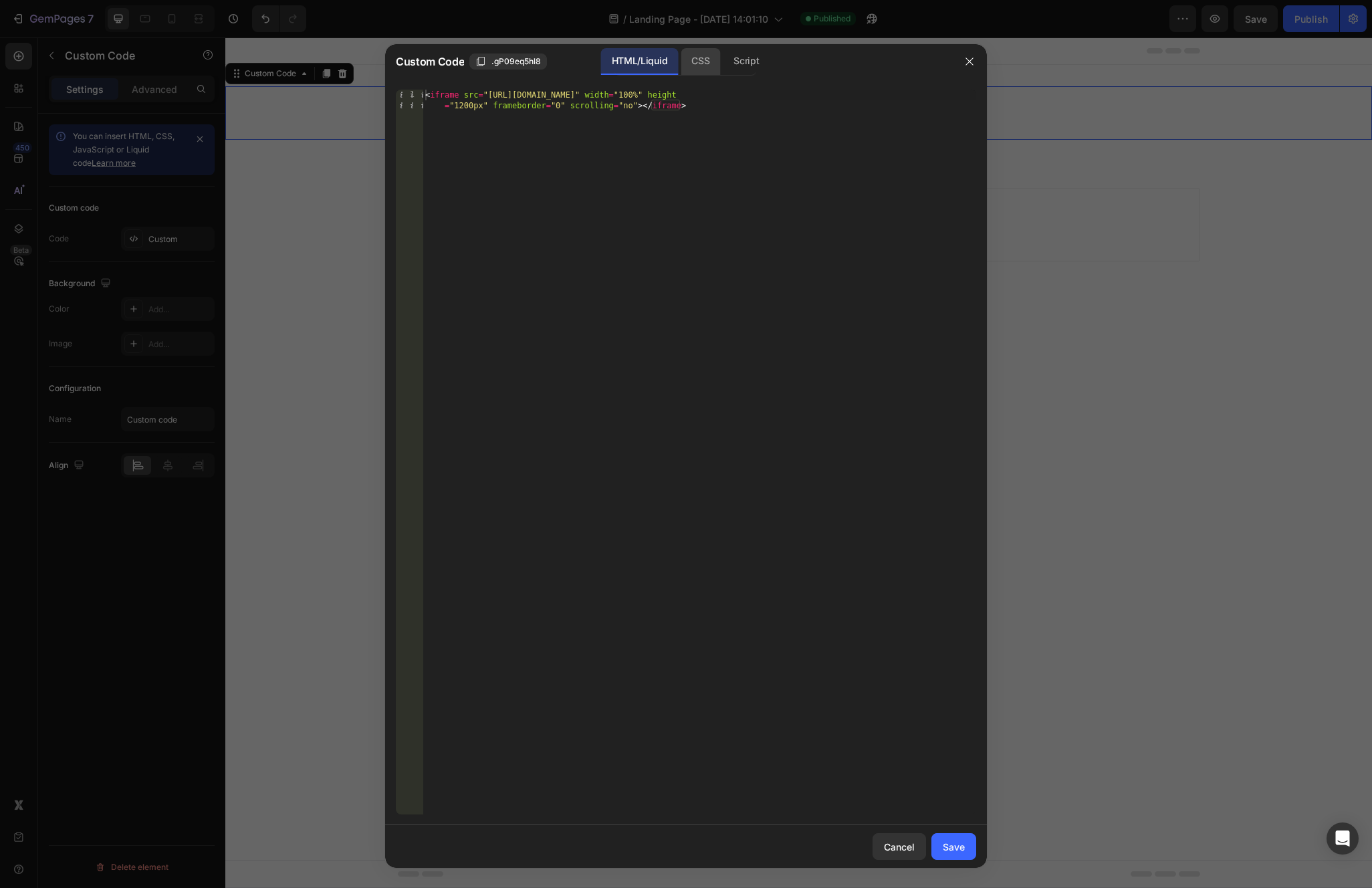
click at [723, 71] on div "CSS" at bounding box center [746, 61] width 46 height 27
click at [736, 68] on div "Script" at bounding box center [746, 61] width 46 height 27
click at [973, 64] on icon "button" at bounding box center [970, 61] width 10 height 10
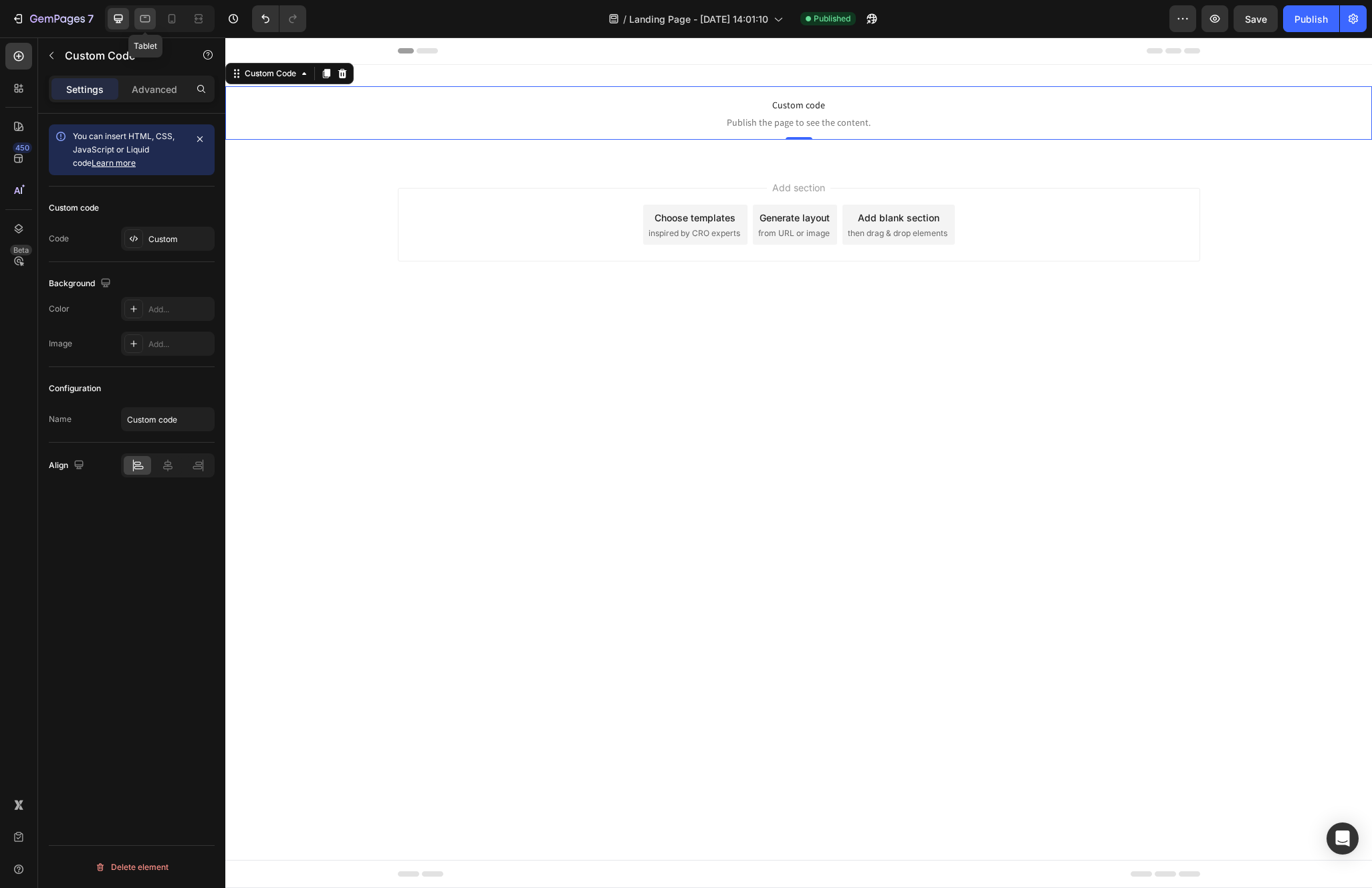
click at [143, 17] on icon at bounding box center [144, 18] width 13 height 13
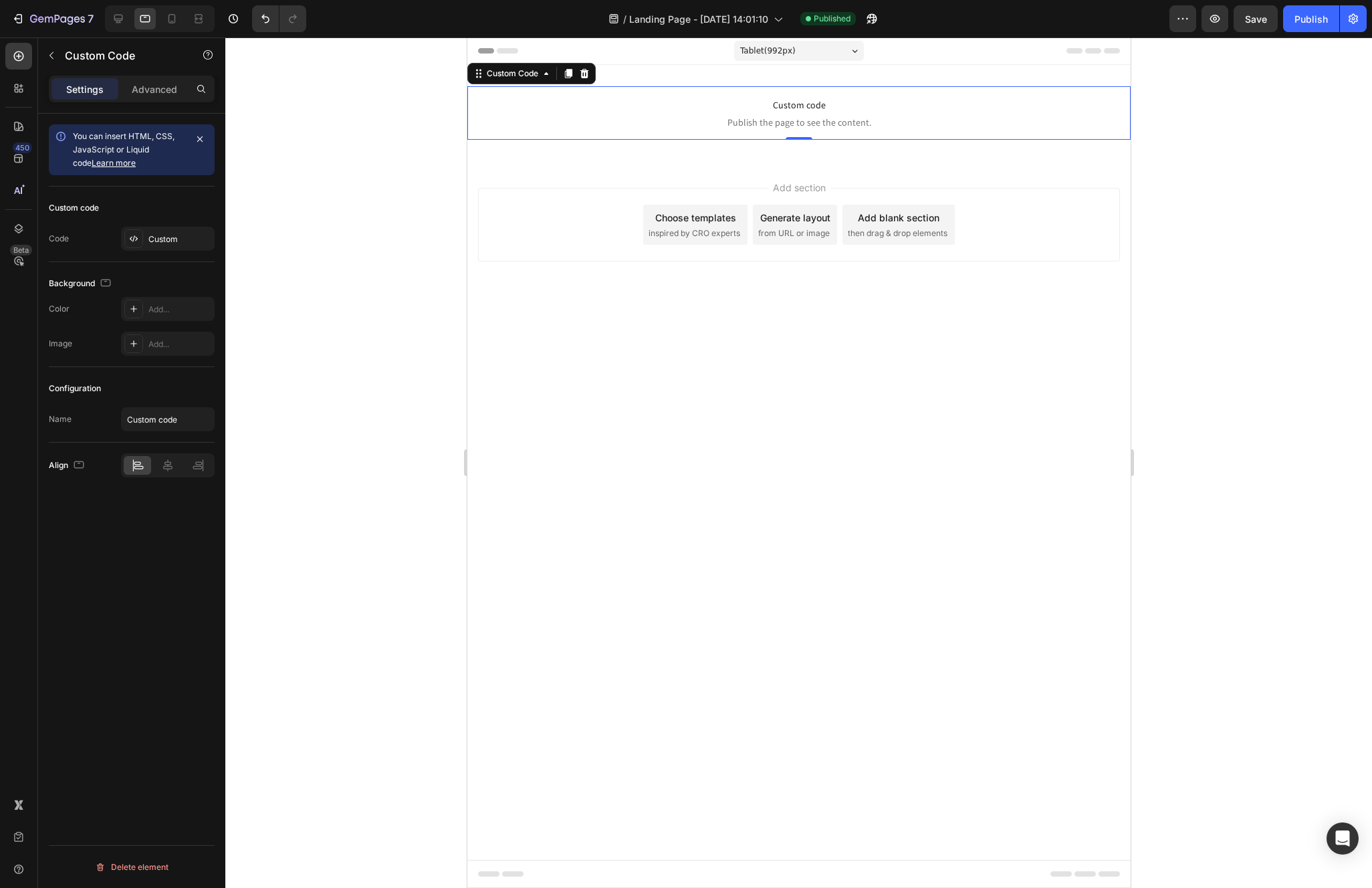
click at [160, 19] on div at bounding box center [159, 18] width 109 height 27
click at [421, 164] on div at bounding box center [798, 463] width 1146 height 850
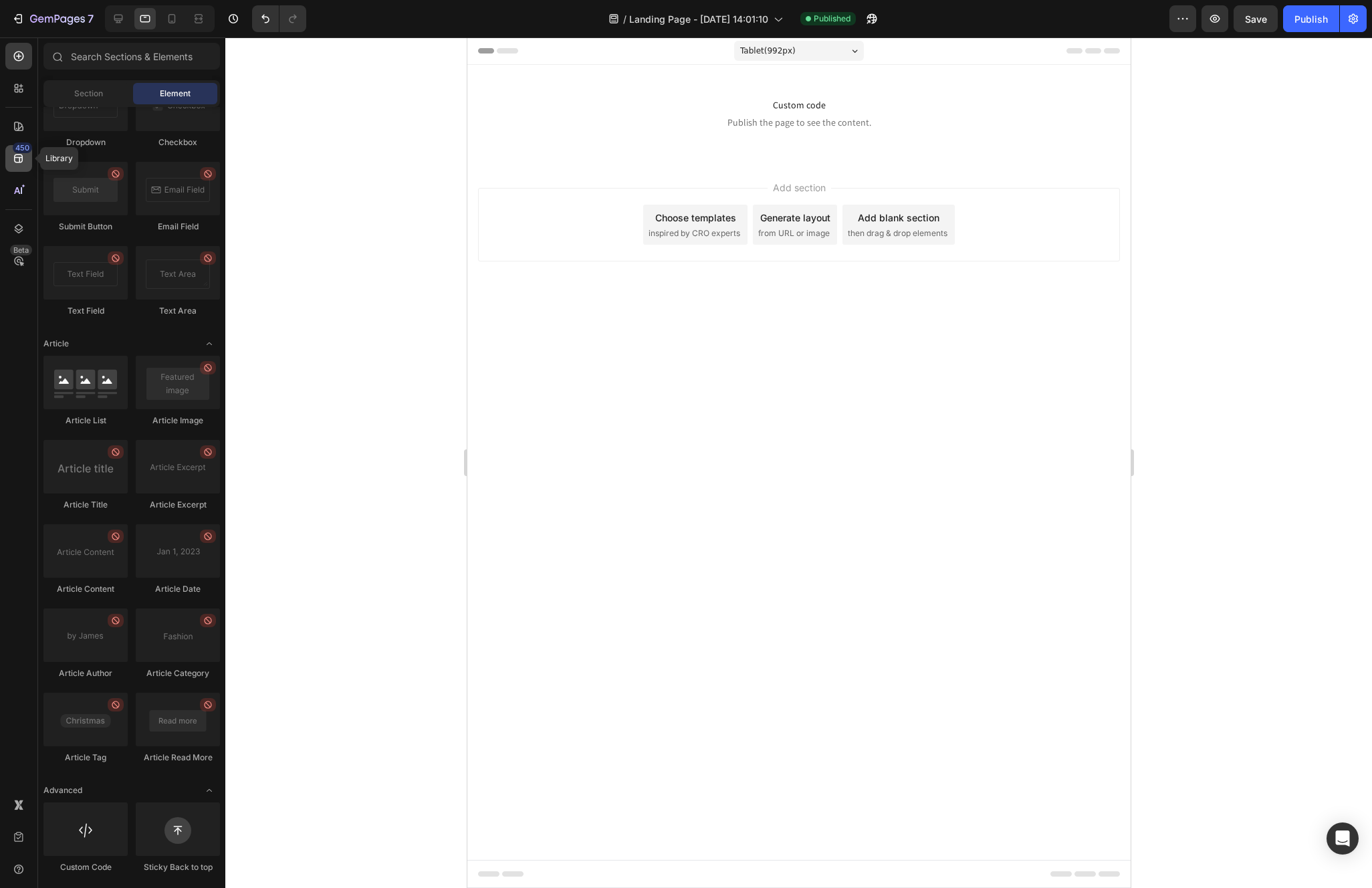
click at [14, 150] on div "450" at bounding box center [23, 148] width 19 height 10
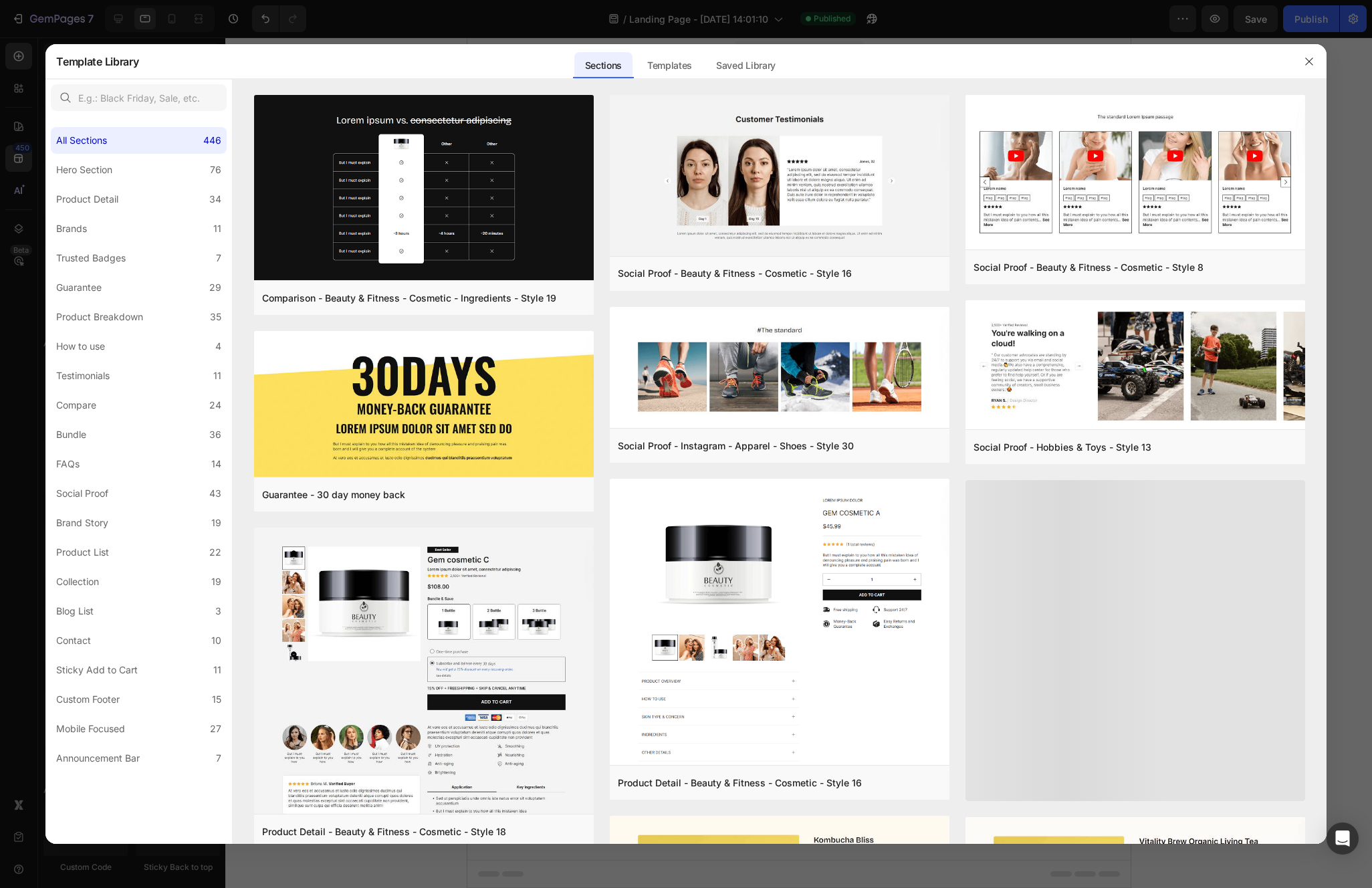
click at [19, 194] on div at bounding box center [686, 444] width 1372 height 888
